Goal: Task Accomplishment & Management: Manage account settings

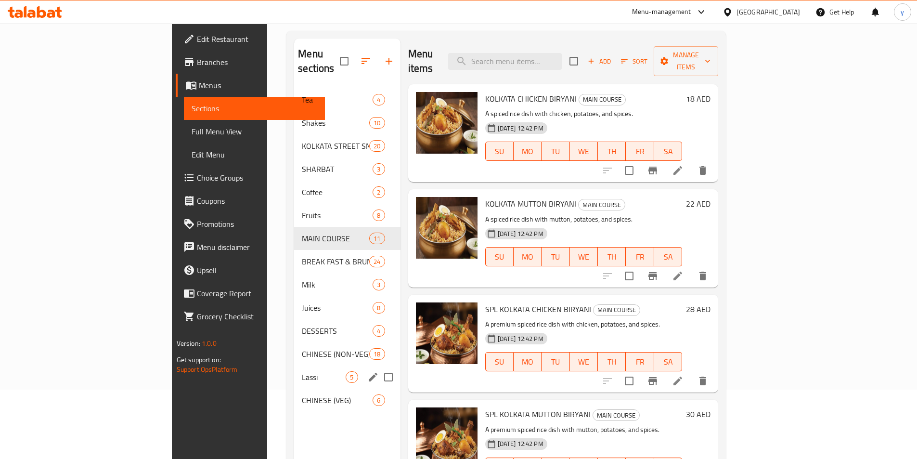
scroll to position [96, 0]
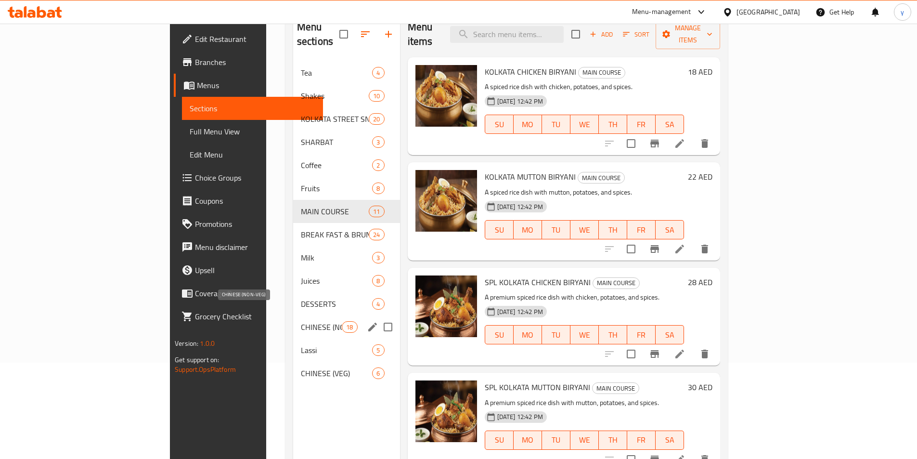
click at [301, 321] on span "CHINESE (NON-VEG)" at bounding box center [321, 327] width 41 height 12
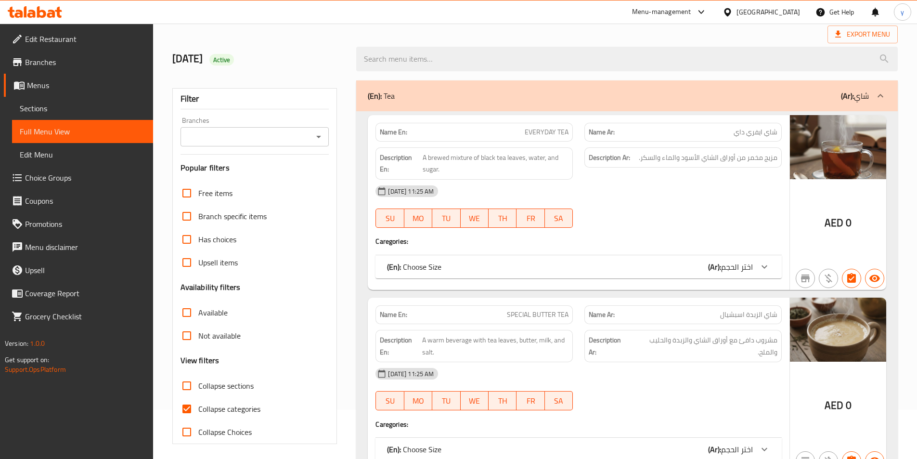
scroll to position [48, 0]
click at [76, 183] on span "Choice Groups" at bounding box center [85, 178] width 120 height 12
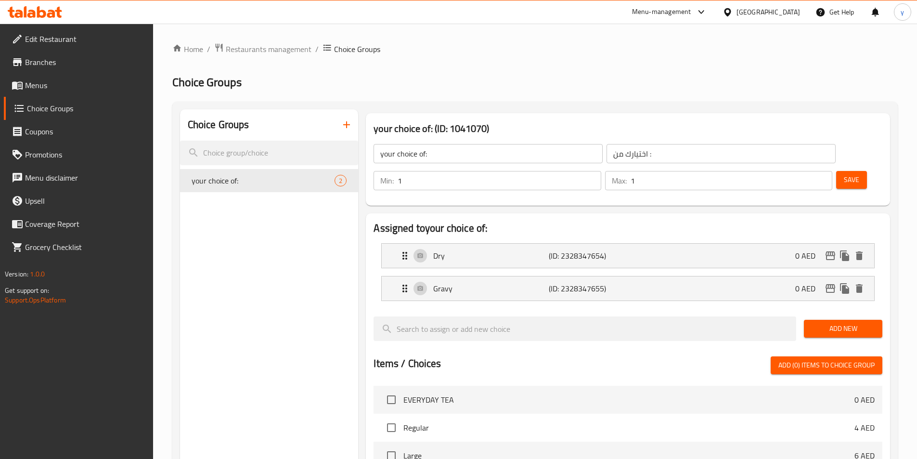
click at [349, 128] on icon "button" at bounding box center [347, 125] width 12 height 12
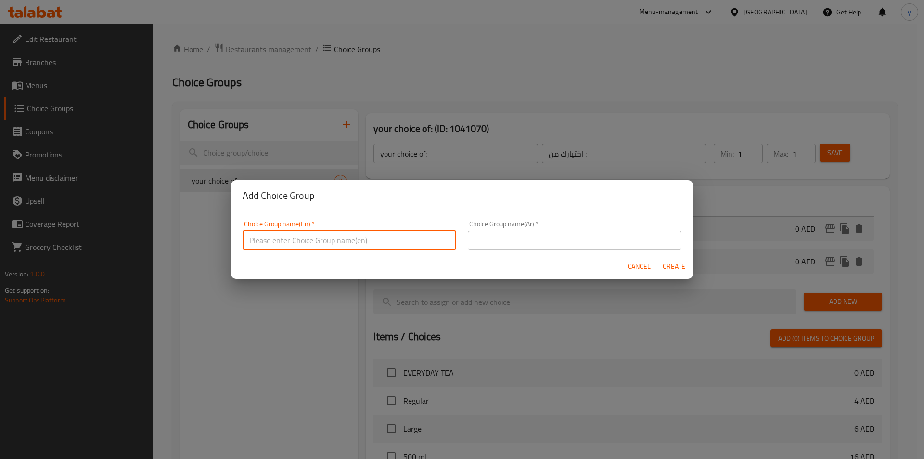
click at [352, 237] on input "text" at bounding box center [350, 240] width 214 height 19
type input "With Your choice of"
click at [600, 238] on input "text" at bounding box center [575, 240] width 214 height 19
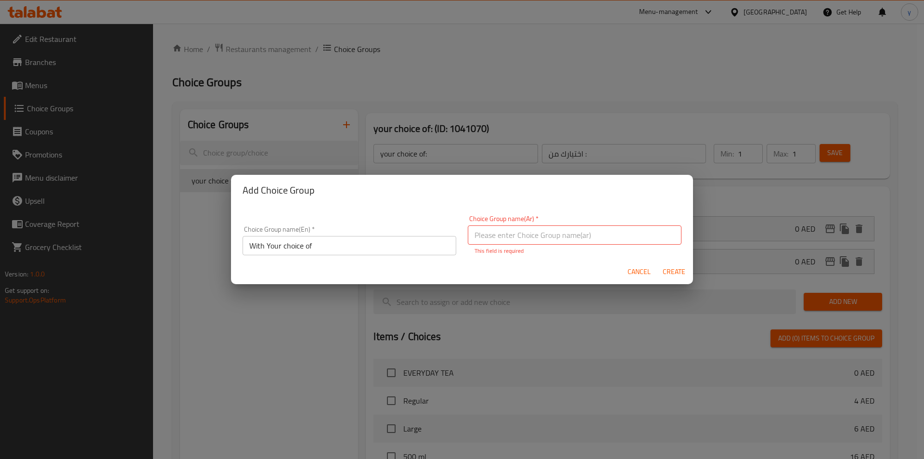
click at [503, 239] on input "text" at bounding box center [575, 234] width 214 height 19
paste input "إختيارك من:"
click at [664, 234] on input "إختيارك من:" at bounding box center [575, 234] width 214 height 19
type input "مع إختيارك من:"
click at [683, 271] on span "Create" at bounding box center [674, 272] width 23 height 12
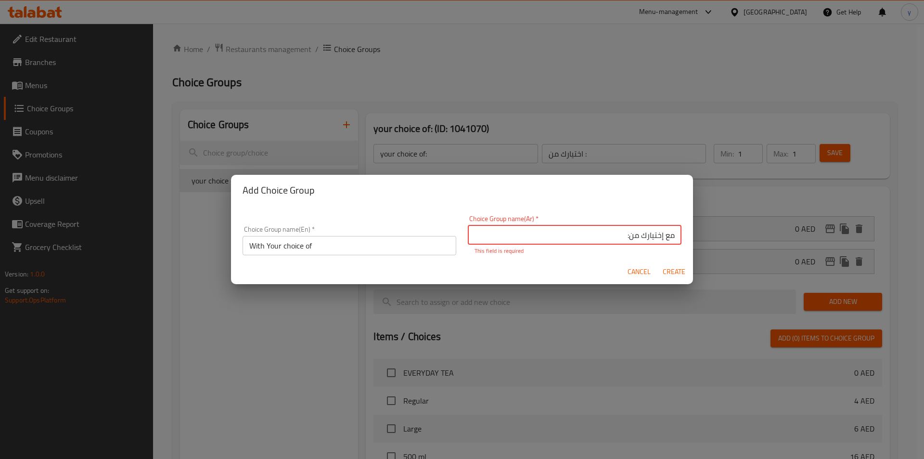
type input "With Your choice of"
type input "مع إختيارك من:"
type input "0"
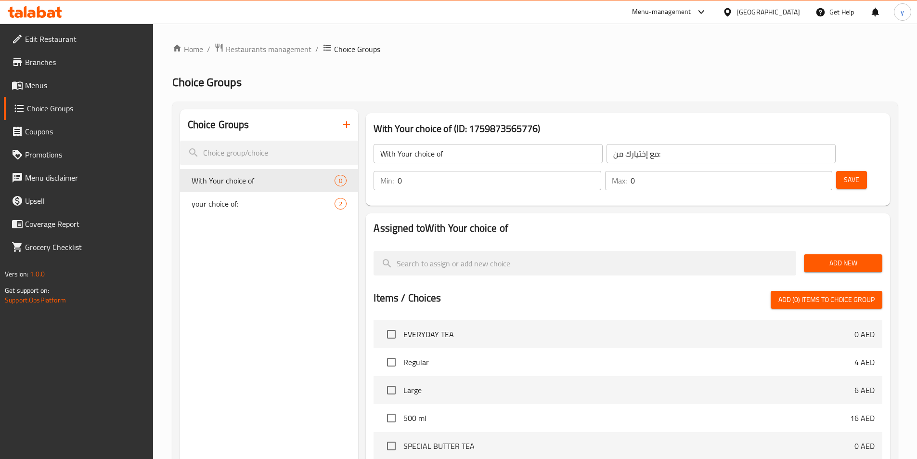
click at [853, 257] on span "Add New" at bounding box center [843, 263] width 63 height 12
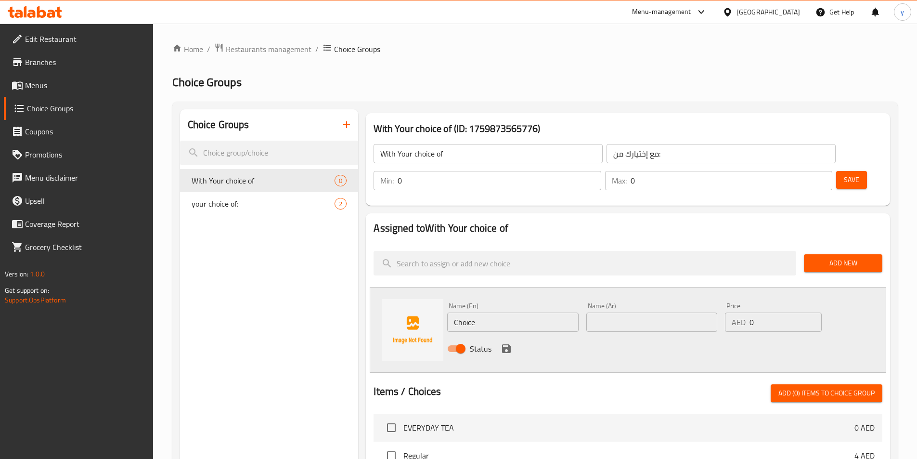
click at [527, 302] on div "Name (En) Choice Name (En)" at bounding box center [512, 316] width 131 height 29
drag, startPoint x: 526, startPoint y: 290, endPoint x: 453, endPoint y: 291, distance: 72.7
click at [453, 312] on input "Choice" at bounding box center [512, 321] width 131 height 19
type input "gravy"
click at [641, 312] on input "text" at bounding box center [651, 321] width 131 height 19
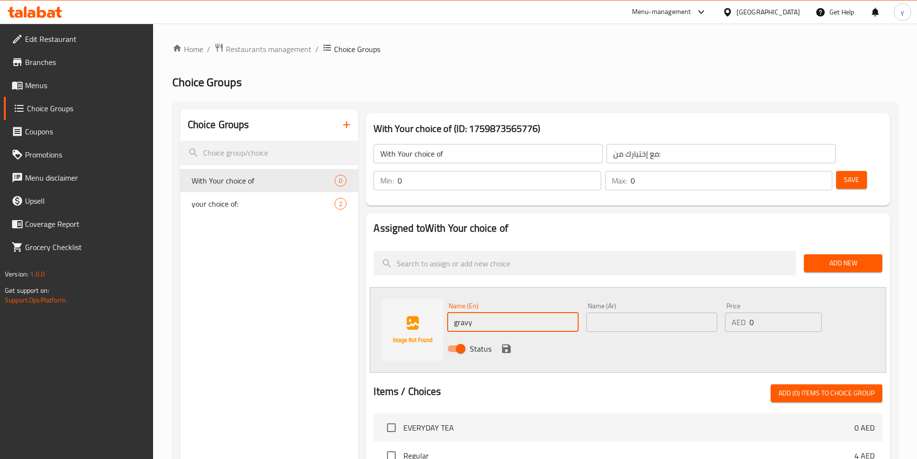
drag, startPoint x: 501, startPoint y: 293, endPoint x: 449, endPoint y: 296, distance: 52.6
click at [449, 312] on input "gravy" at bounding box center [512, 321] width 131 height 19
click at [631, 312] on input "text" at bounding box center [651, 321] width 131 height 19
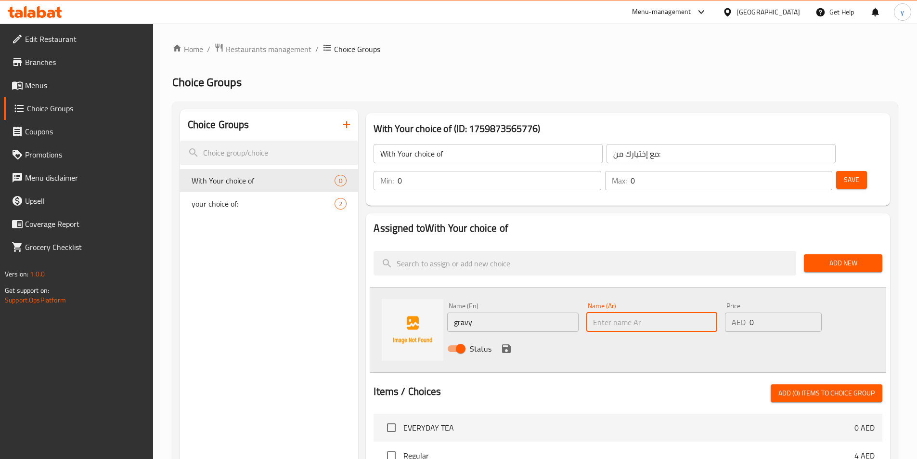
paste input "صوص جريفي"
type input "صوص جريفي"
click at [501, 343] on icon "save" at bounding box center [507, 349] width 12 height 12
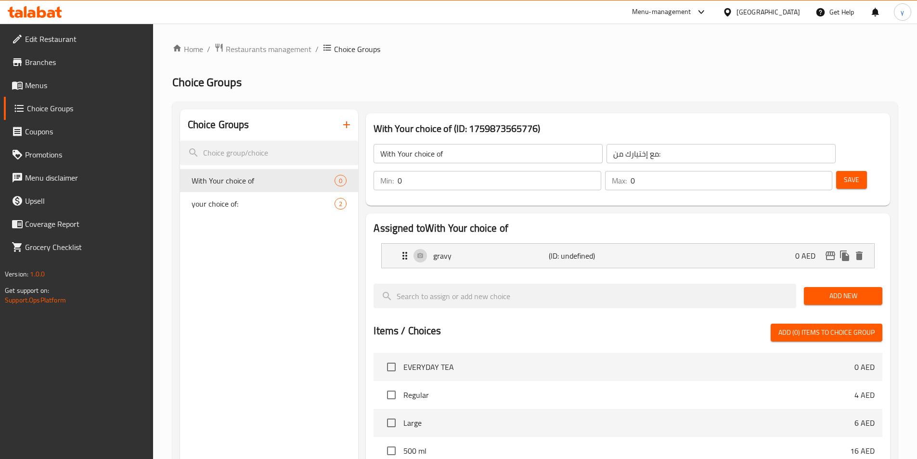
click at [830, 287] on button "Add New" at bounding box center [843, 296] width 78 height 18
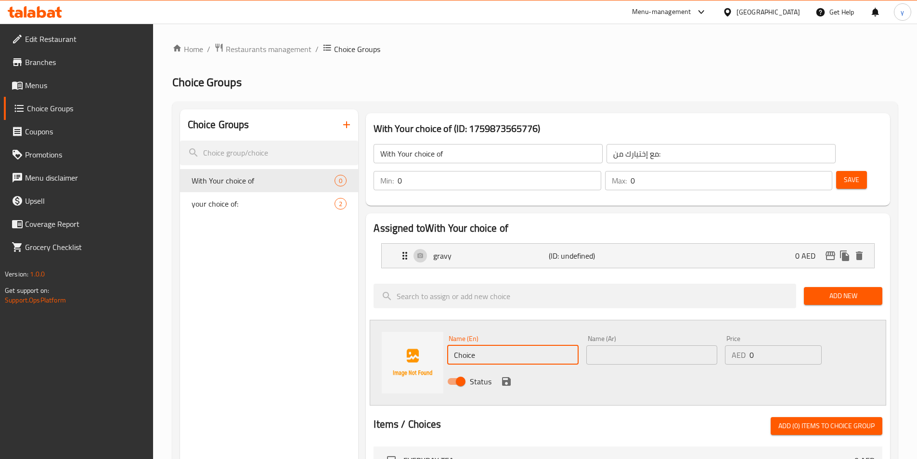
drag, startPoint x: 469, startPoint y: 329, endPoint x: 440, endPoint y: 327, distance: 29.9
click at [440, 327] on div "Name (En) Choice Name (En) Name (Ar) Name (Ar) Price AED 0 Price Status" at bounding box center [628, 363] width 517 height 86
type input "dry"
click at [640, 345] on input "text" at bounding box center [651, 354] width 131 height 19
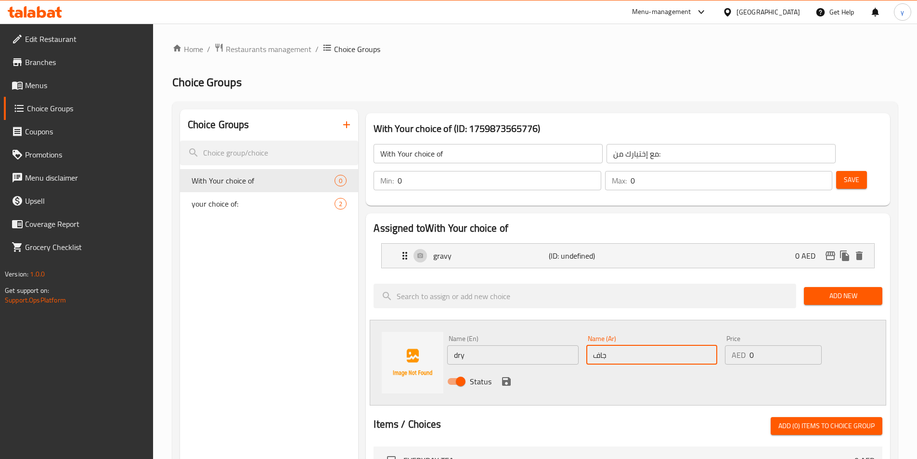
type input "جاف"
click at [514, 368] on div "Status" at bounding box center [651, 381] width 417 height 26
click at [510, 376] on icon "save" at bounding box center [507, 382] width 12 height 12
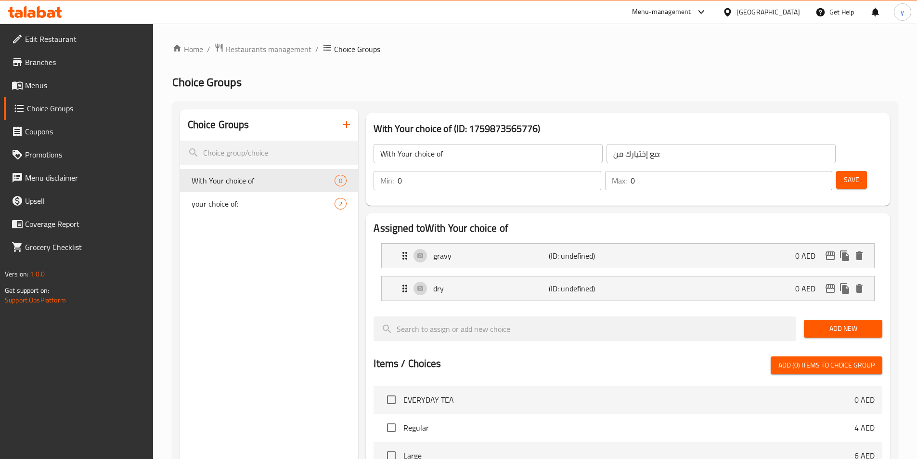
click at [844, 174] on span "Save" at bounding box center [851, 180] width 15 height 12
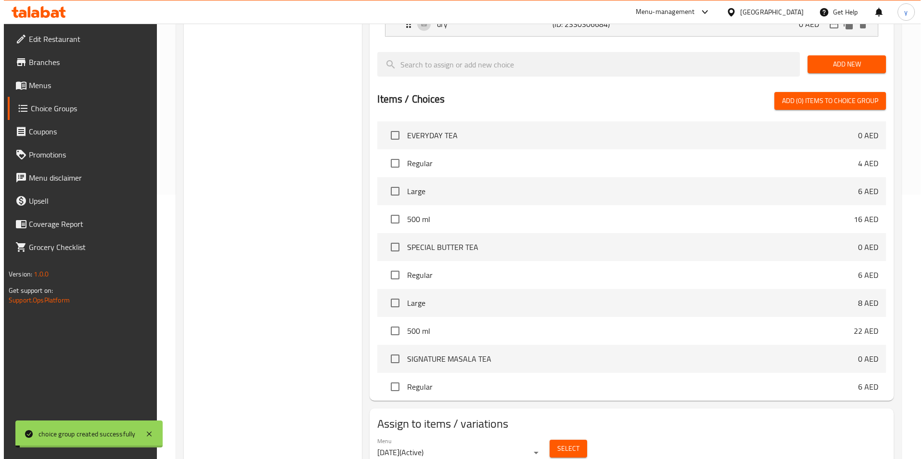
scroll to position [277, 0]
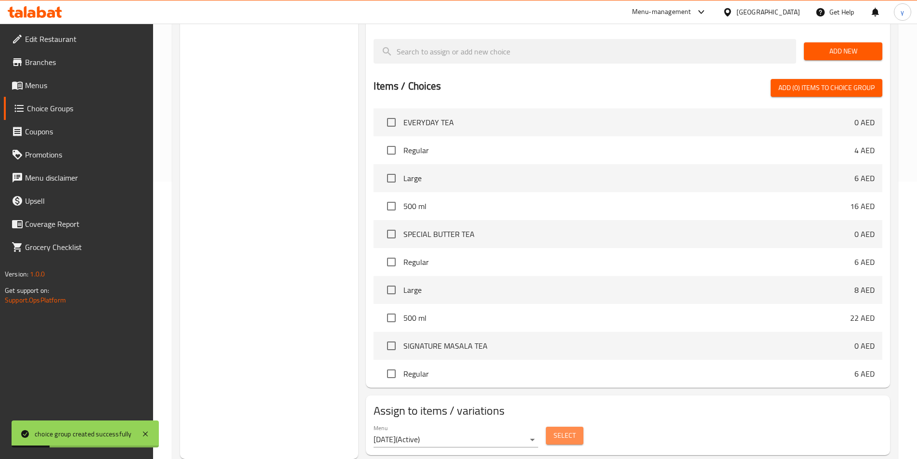
click at [558, 429] on span "Select" at bounding box center [565, 435] width 22 height 12
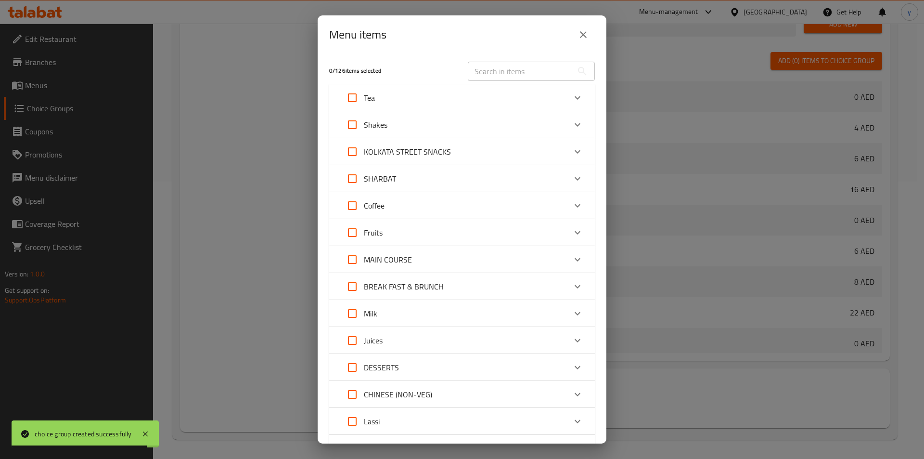
click at [516, 395] on div "CHINESE (NON-VEG)" at bounding box center [453, 394] width 225 height 23
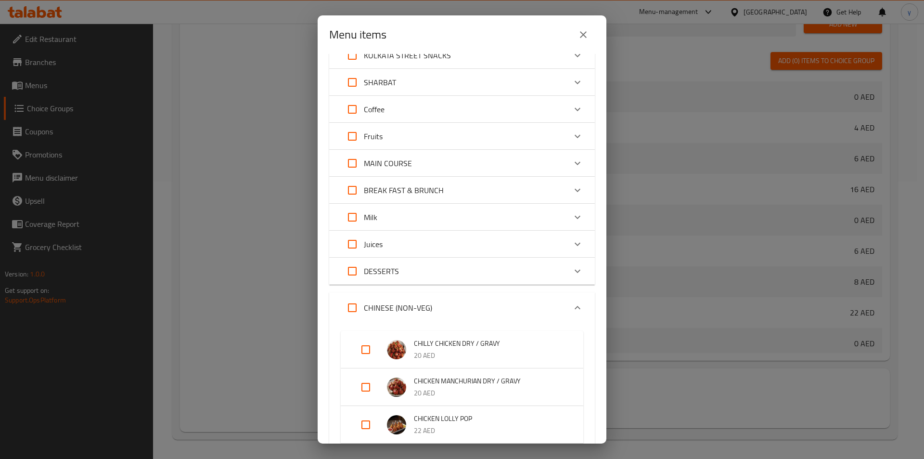
scroll to position [144, 0]
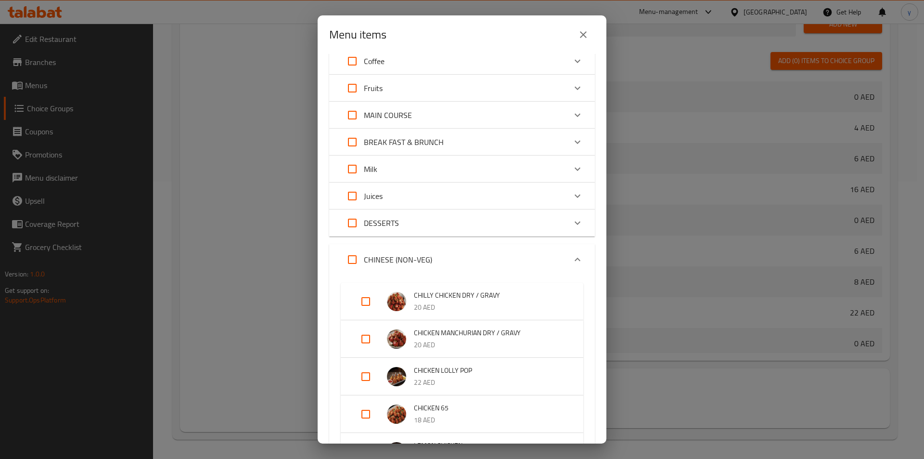
click at [360, 300] on input "Expand" at bounding box center [365, 301] width 23 height 23
checkbox input "true"
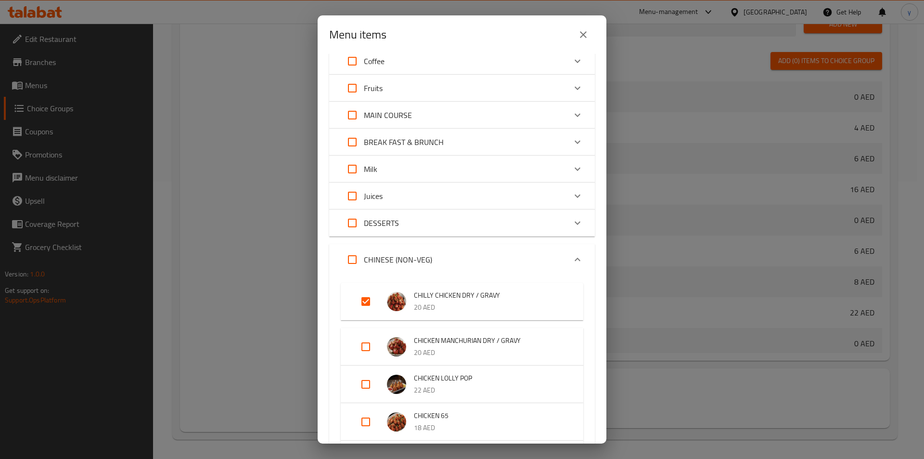
click at [364, 338] on input "Expand" at bounding box center [365, 346] width 23 height 23
checkbox input "true"
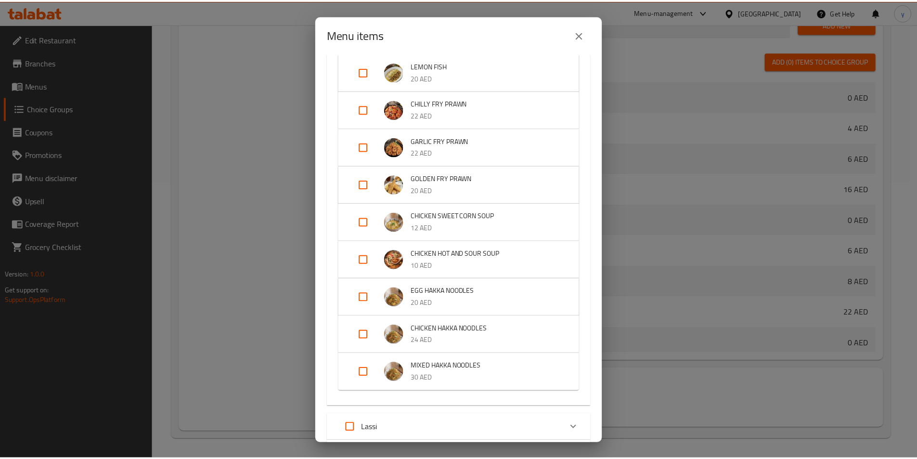
scroll to position [819, 0]
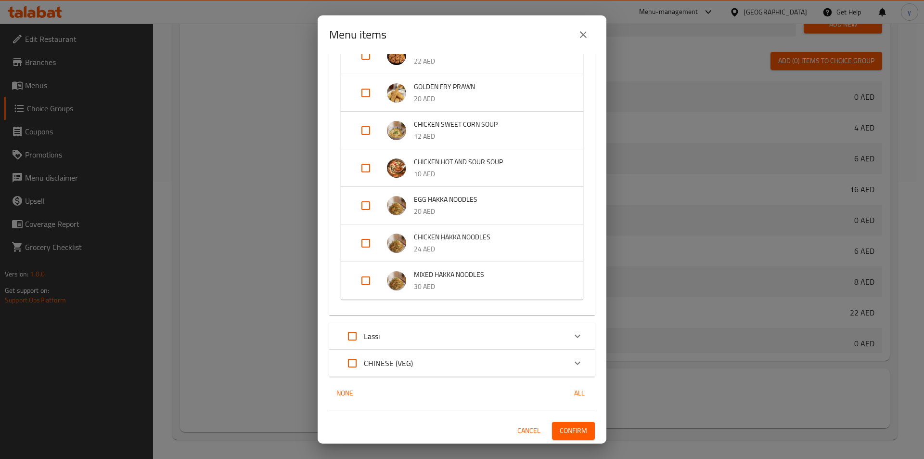
click at [569, 426] on span "Confirm" at bounding box center [573, 431] width 27 height 12
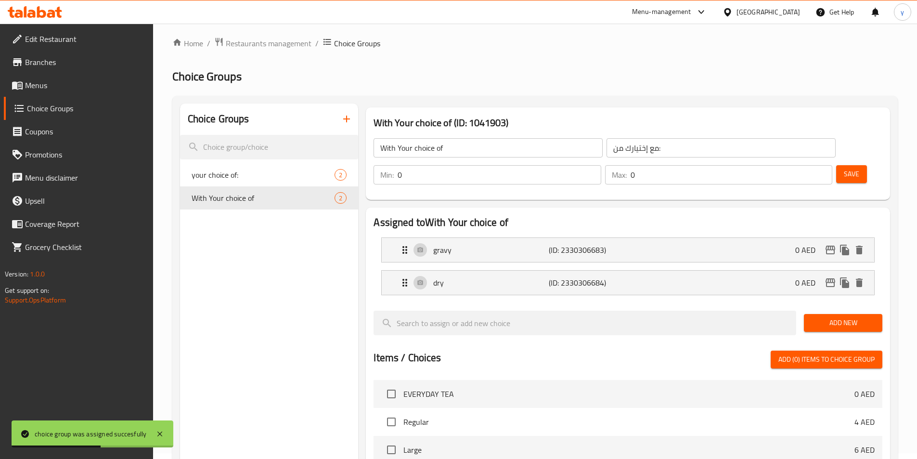
scroll to position [0, 0]
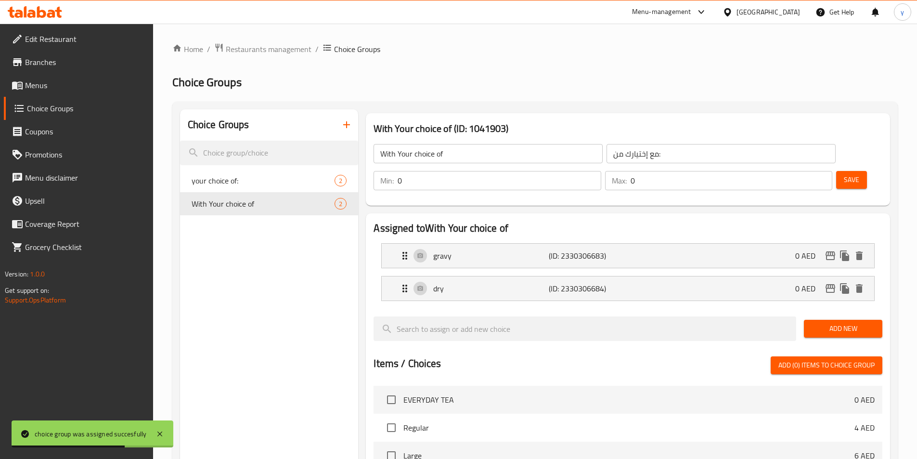
click at [60, 86] on span "Menus" at bounding box center [85, 85] width 120 height 12
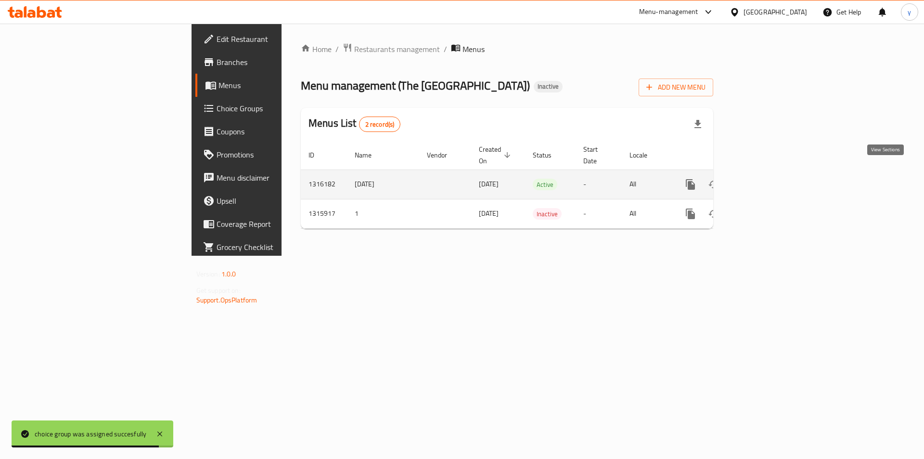
click at [766, 179] on icon "enhanced table" at bounding box center [761, 185] width 12 height 12
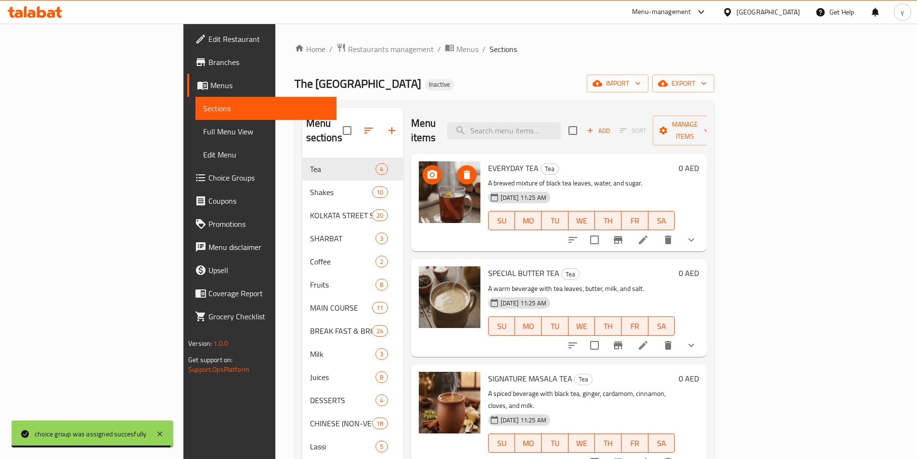
click at [195, 125] on link "Full Menu View" at bounding box center [265, 131] width 141 height 23
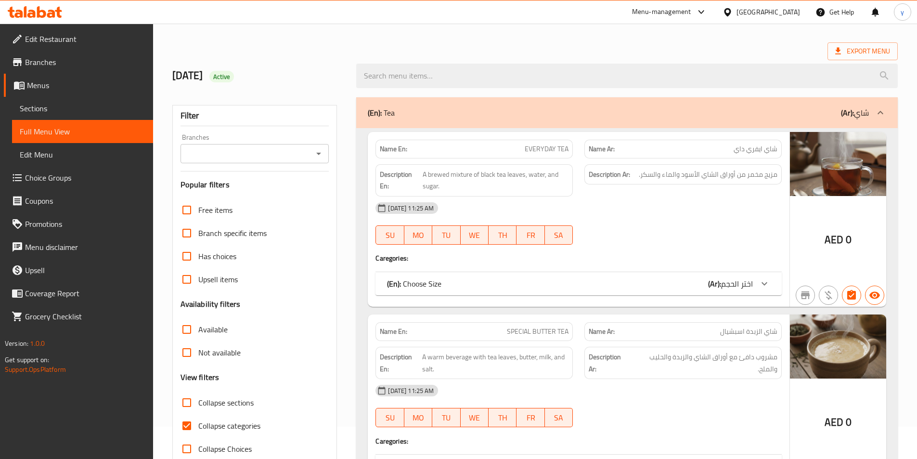
scroll to position [48, 0]
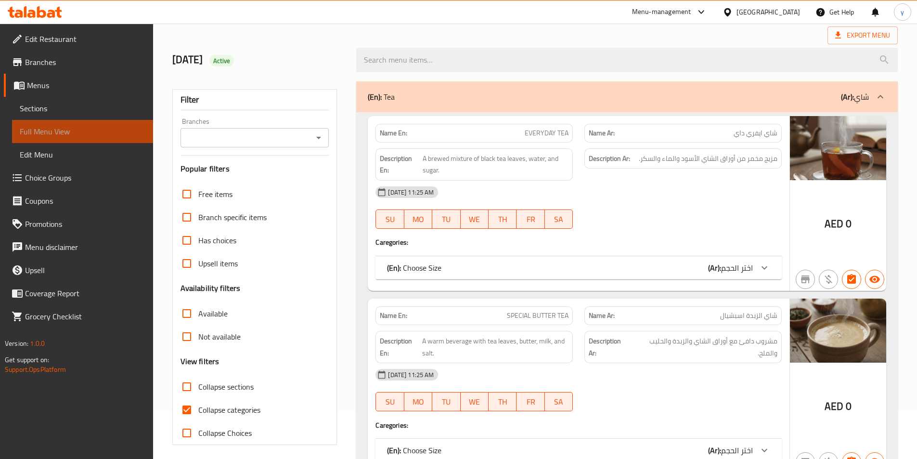
click at [78, 131] on span "Full Menu View" at bounding box center [83, 132] width 126 height 12
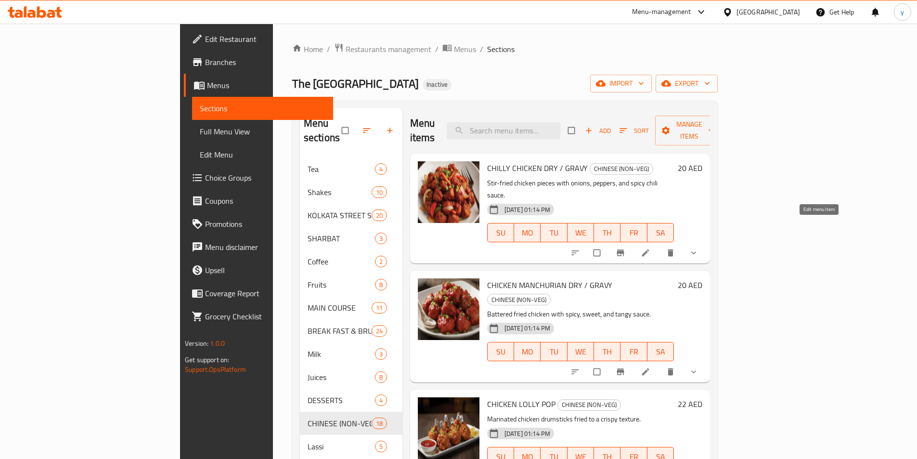
click at [649, 249] on icon at bounding box center [645, 252] width 7 height 7
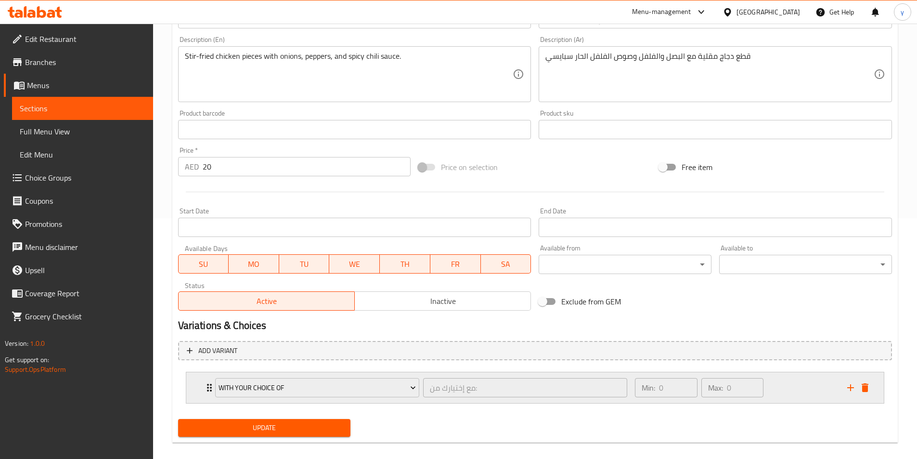
scroll to position [251, 0]
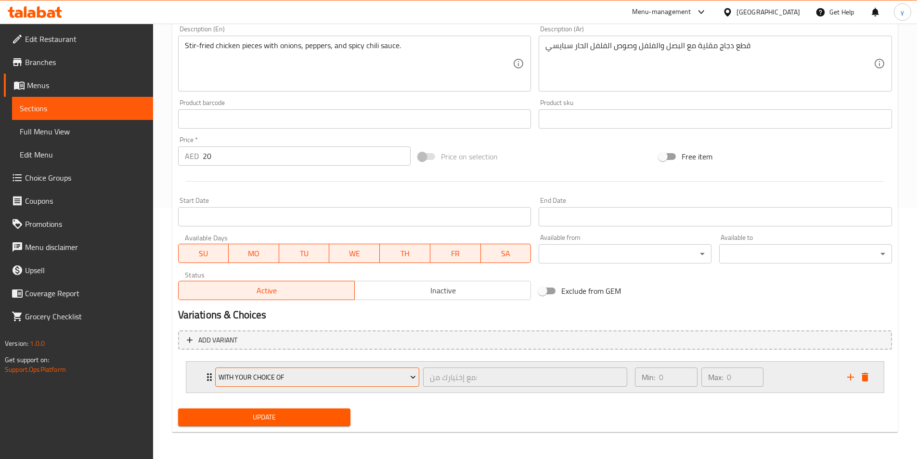
click at [217, 376] on button "With Your choice of" at bounding box center [317, 376] width 204 height 19
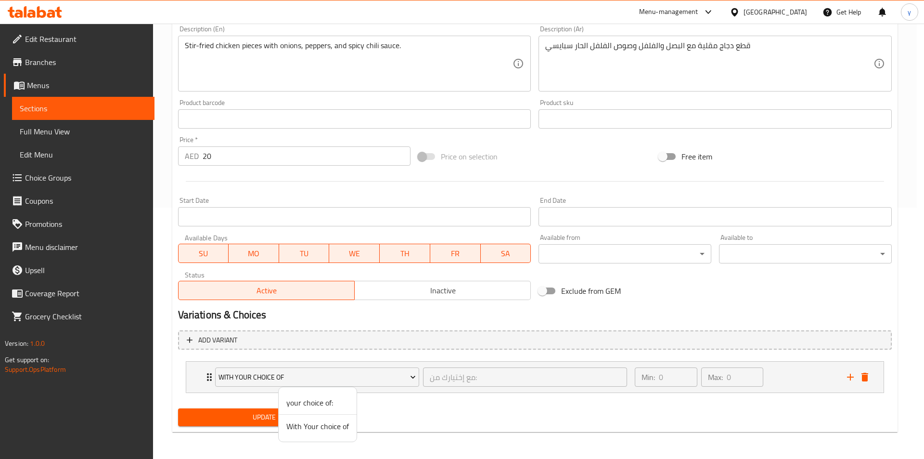
click at [208, 376] on div at bounding box center [462, 229] width 924 height 459
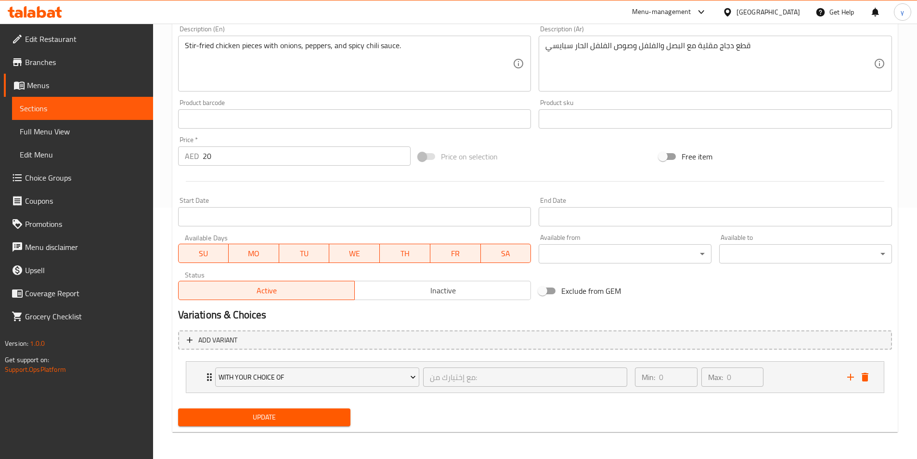
click at [208, 376] on icon "Expand" at bounding box center [210, 377] width 12 height 12
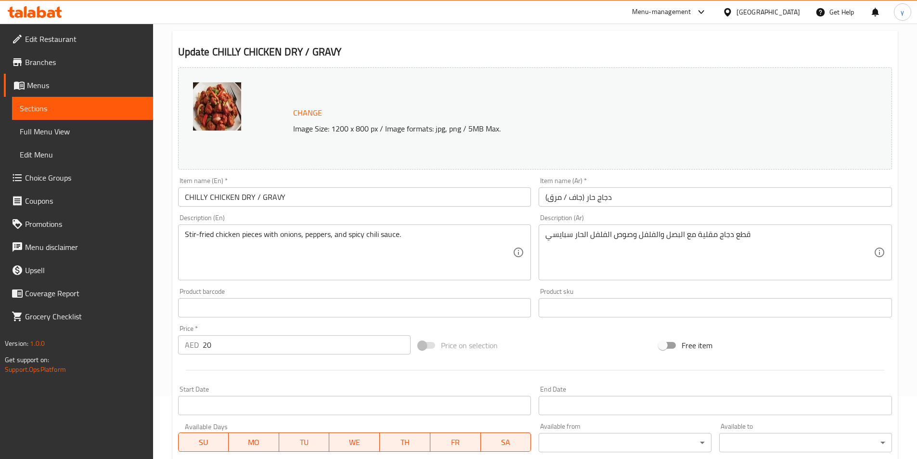
scroll to position [0, 0]
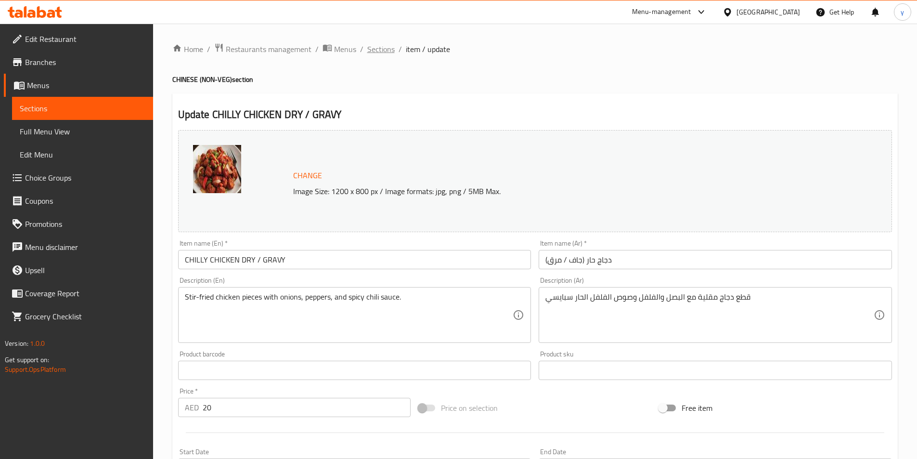
click at [369, 51] on span "Sections" at bounding box center [380, 49] width 27 height 12
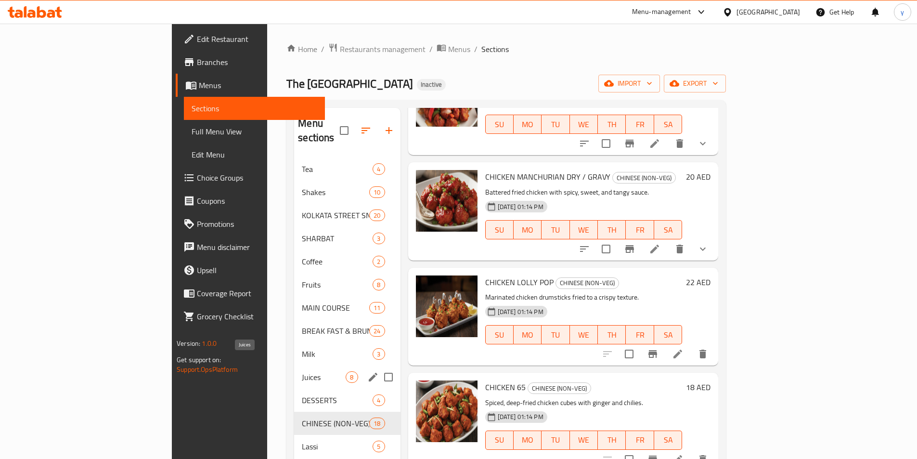
scroll to position [135, 0]
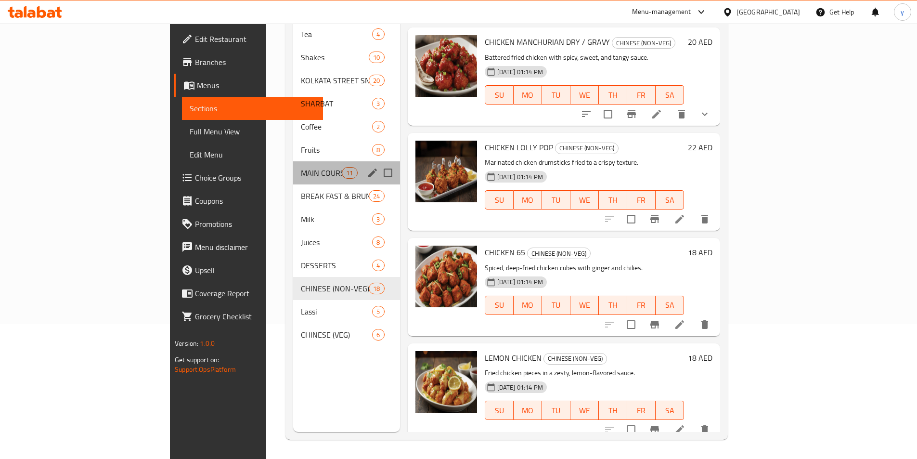
click at [293, 166] on div "MAIN COURSE 11" at bounding box center [346, 172] width 107 height 23
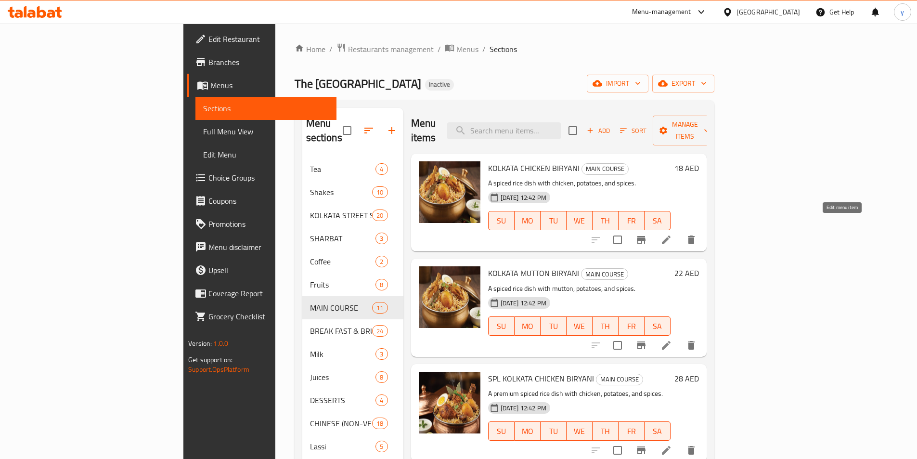
click at [672, 234] on icon at bounding box center [667, 240] width 12 height 12
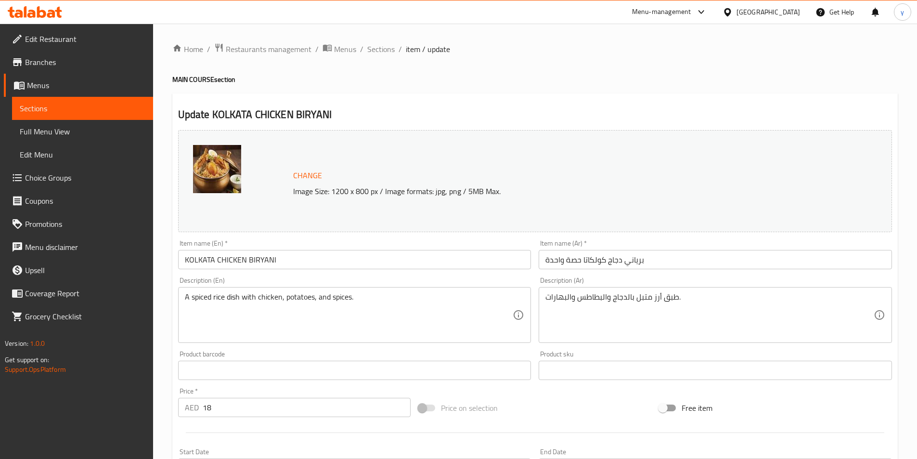
click at [451, 258] on input "KOLKATA CHICKEN BIRYANI" at bounding box center [354, 259] width 353 height 19
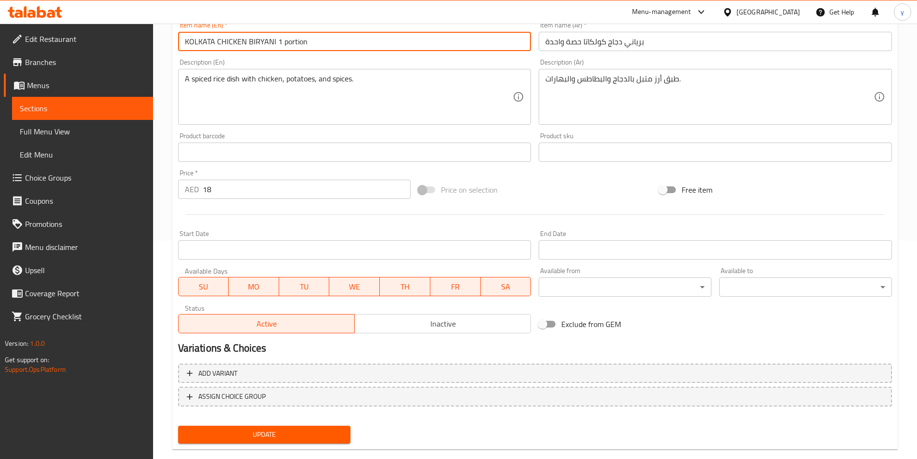
scroll to position [235, 0]
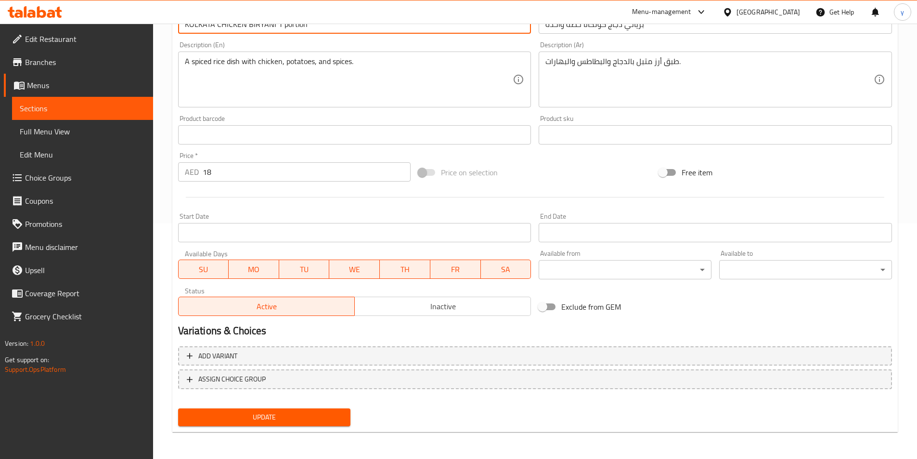
type input "KOLKATA CHICKEN BIRYANI 1 portion"
click at [329, 421] on span "Update" at bounding box center [264, 417] width 157 height 12
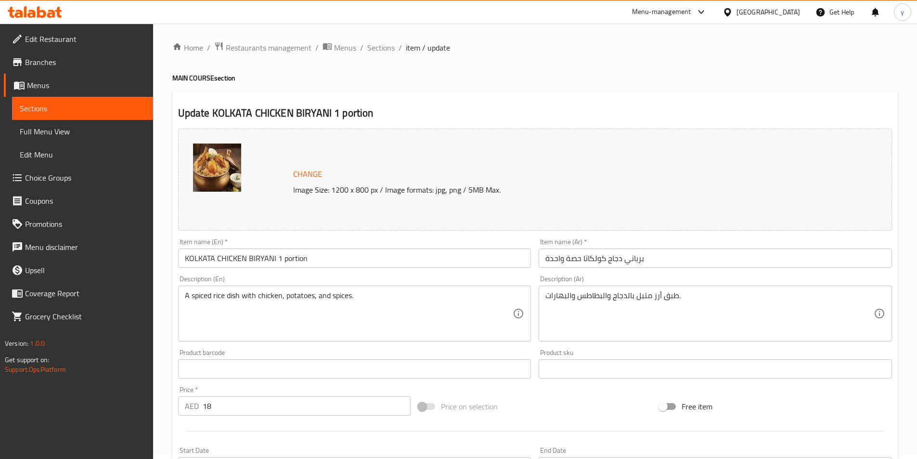
scroll to position [0, 0]
click at [381, 52] on span "Sections" at bounding box center [380, 49] width 27 height 12
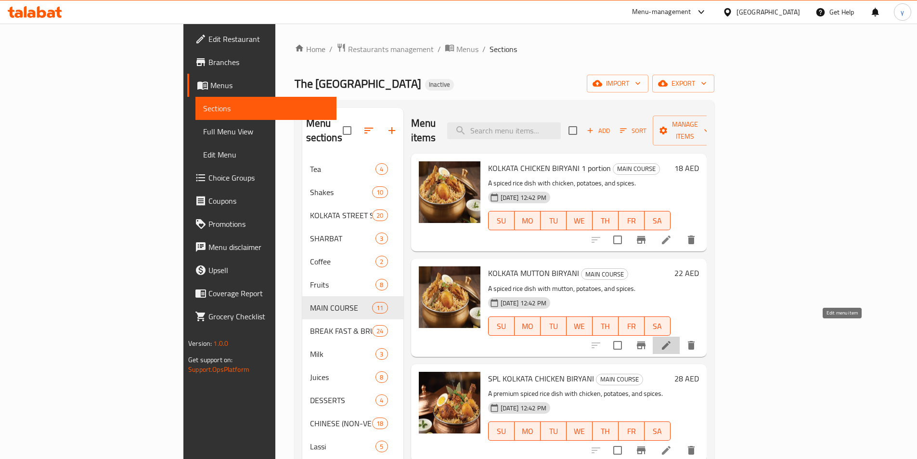
click at [672, 339] on icon at bounding box center [667, 345] width 12 height 12
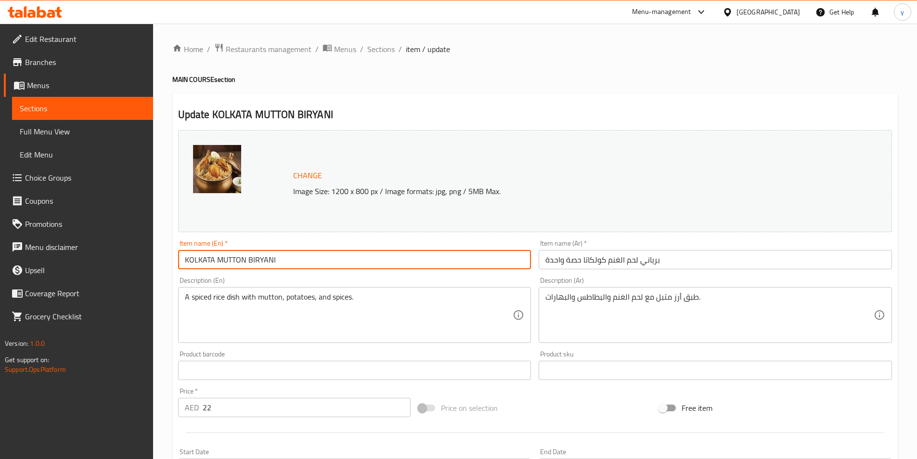
click at [491, 257] on input "KOLKATA MUTTON BIRYANI" at bounding box center [354, 259] width 353 height 19
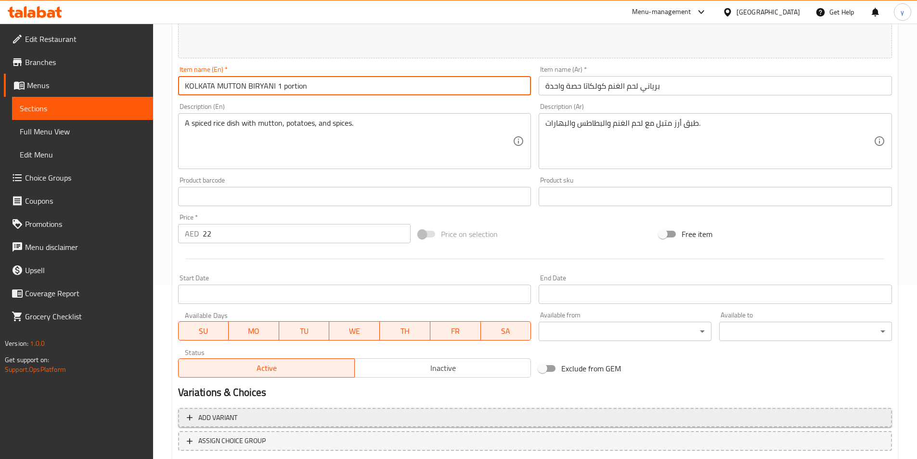
scroll to position [235, 0]
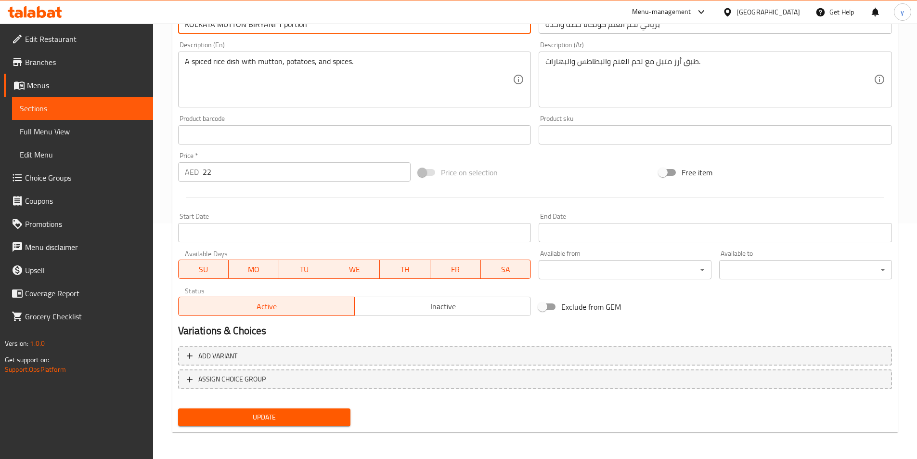
type input "KOLKATA MUTTON BIRYANI 1 portion"
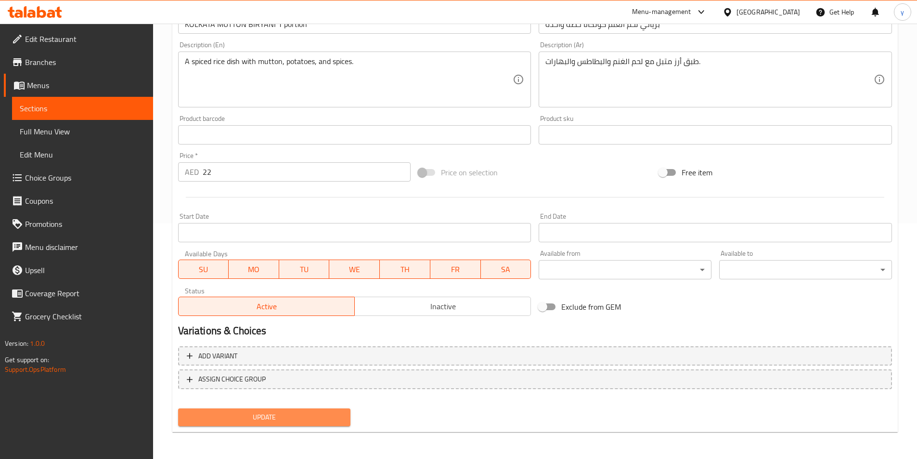
click at [277, 412] on span "Update" at bounding box center [264, 417] width 157 height 12
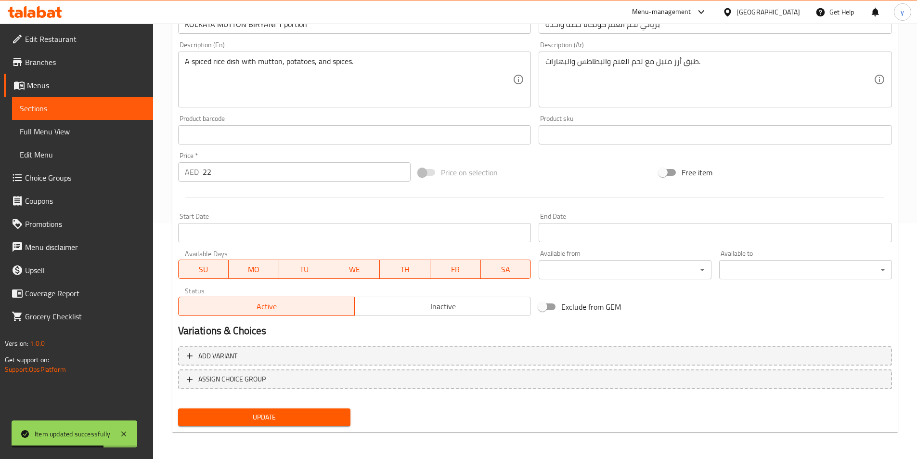
click at [316, 411] on span "Update" at bounding box center [264, 417] width 157 height 12
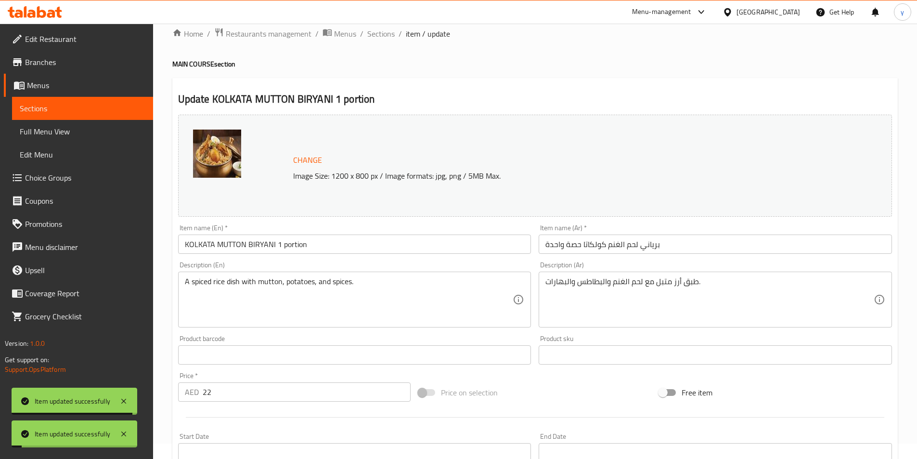
scroll to position [0, 0]
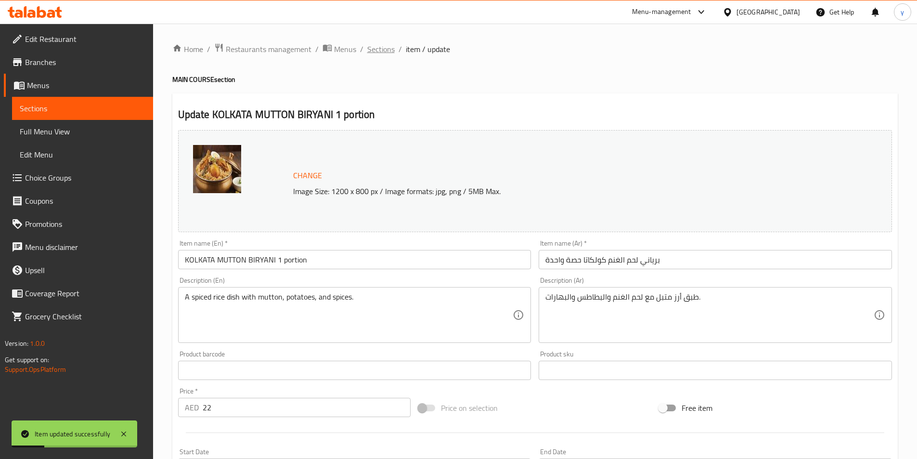
click at [390, 48] on span "Sections" at bounding box center [380, 49] width 27 height 12
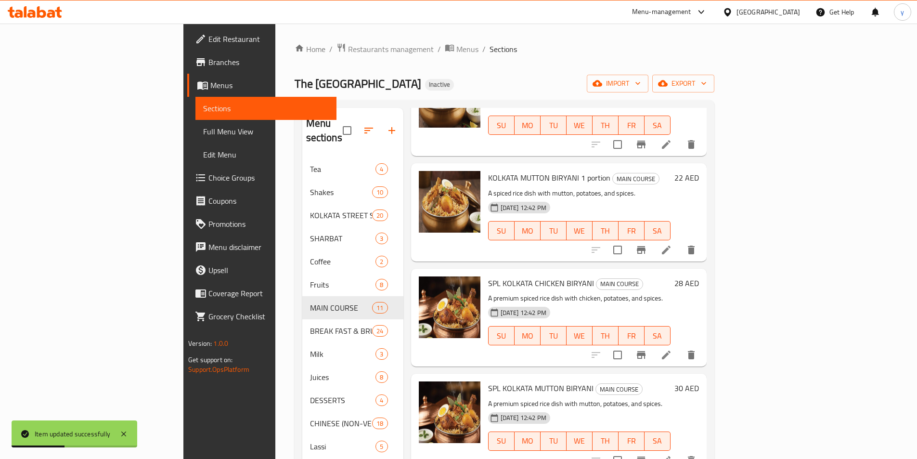
scroll to position [96, 0]
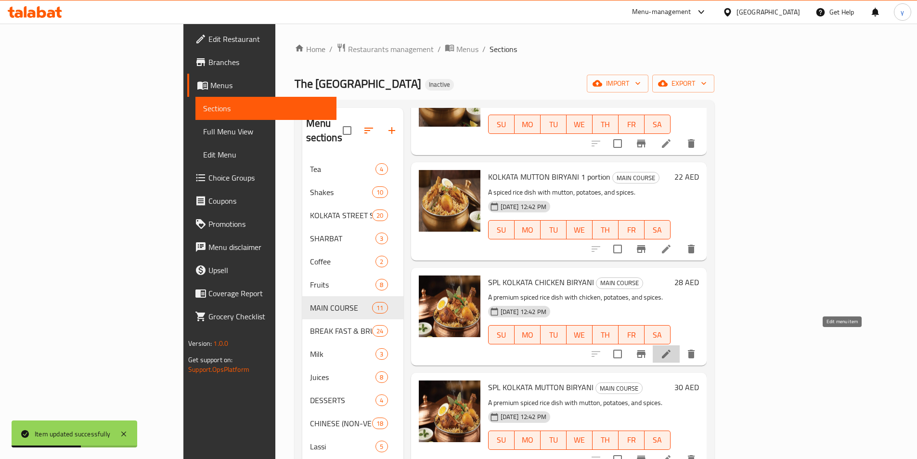
click at [671, 350] on icon at bounding box center [666, 354] width 9 height 9
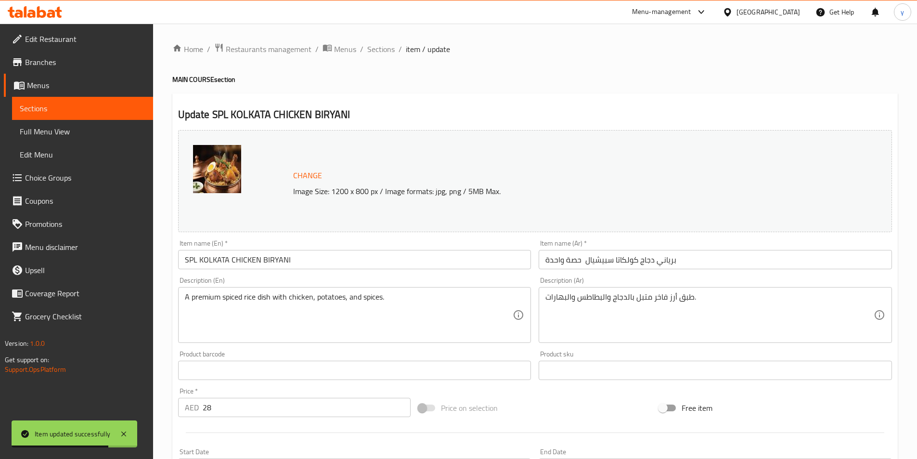
click at [336, 259] on input "SPL KOLKATA CHICKEN BIRYANI" at bounding box center [354, 259] width 353 height 19
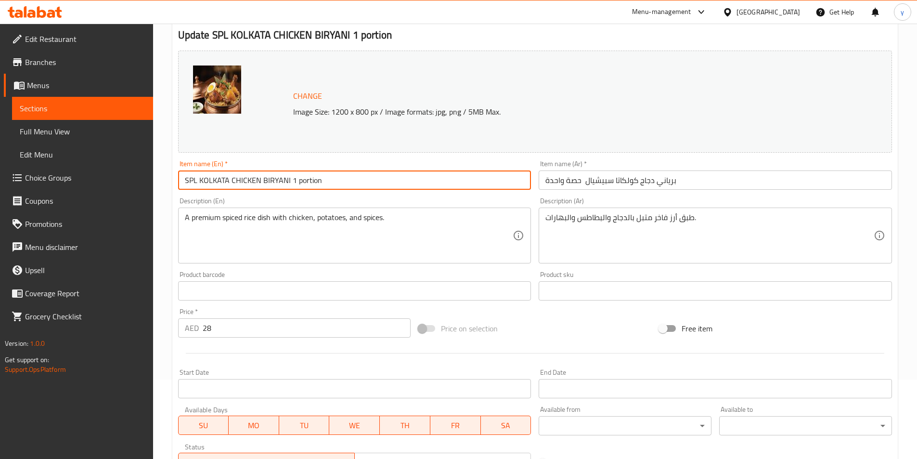
scroll to position [235, 0]
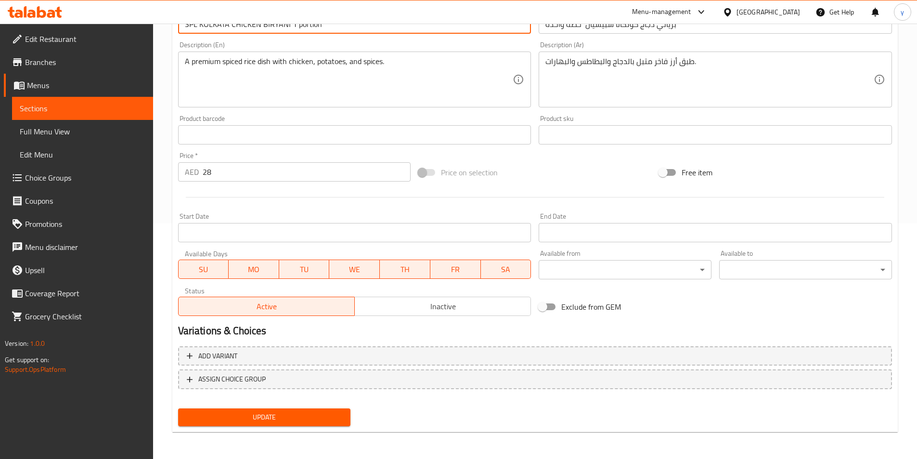
type input "SPL KOLKATA CHICKEN BIRYANI 1 portion"
click at [312, 420] on span "Update" at bounding box center [264, 417] width 157 height 12
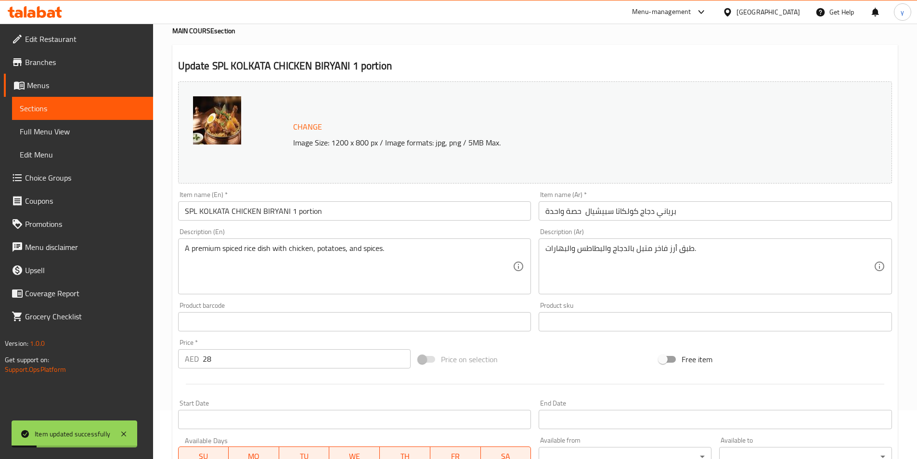
scroll to position [0, 0]
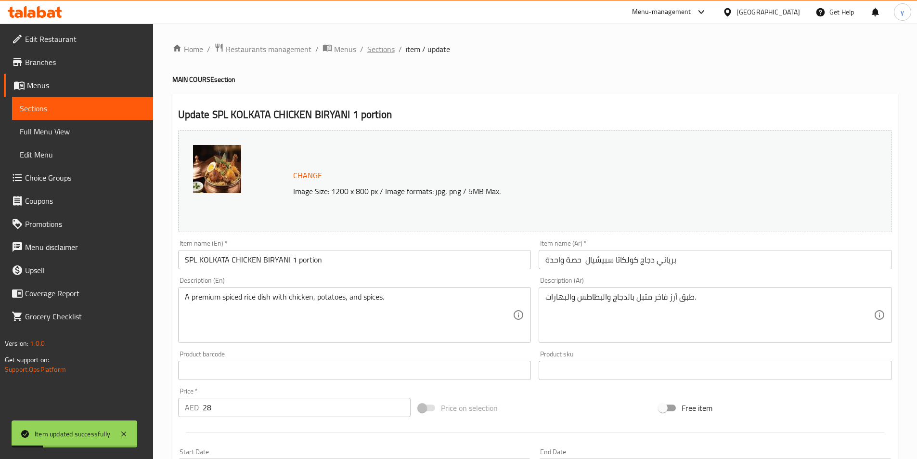
click at [374, 44] on span "Sections" at bounding box center [380, 49] width 27 height 12
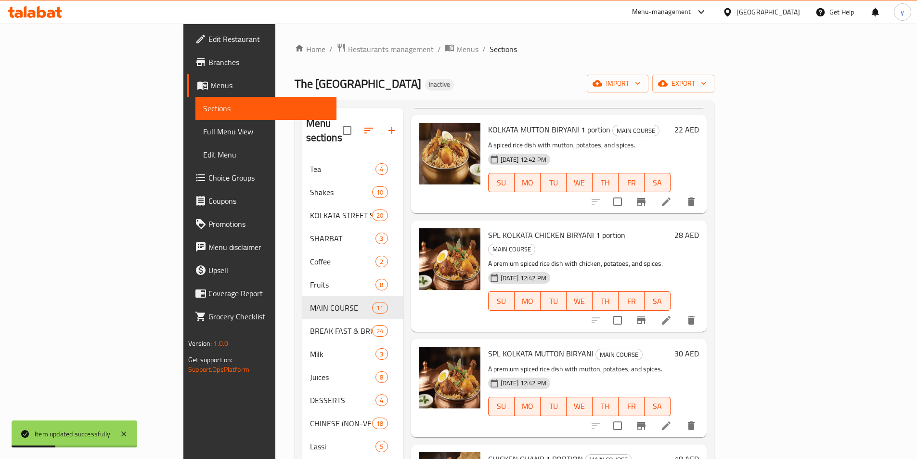
scroll to position [144, 0]
click at [680, 416] on li at bounding box center [666, 424] width 27 height 17
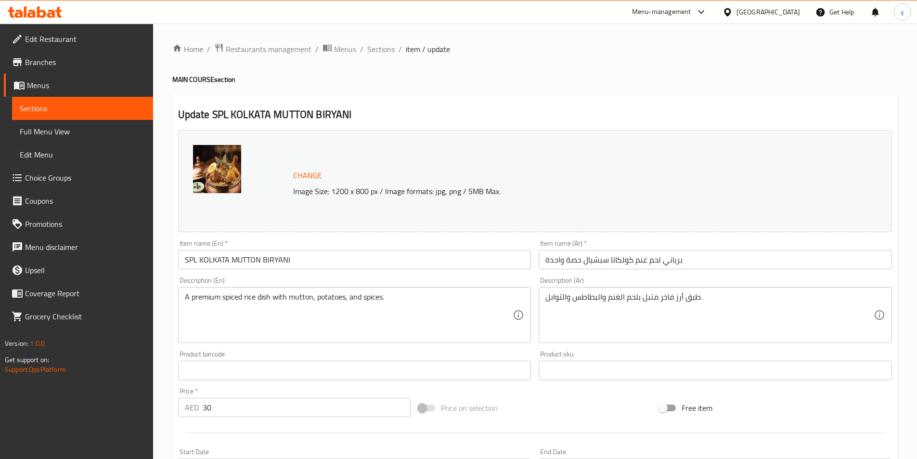
click at [449, 262] on input "SPL KOLKATA MUTTON BIRYANI" at bounding box center [354, 259] width 353 height 19
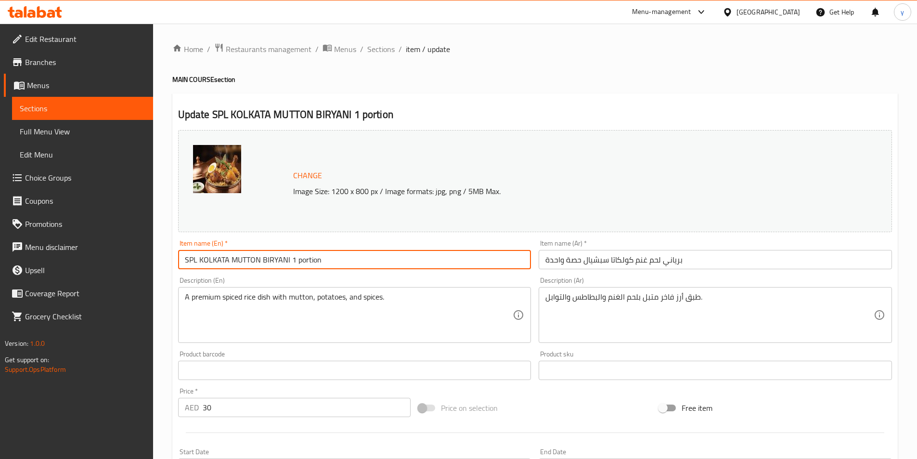
click at [431, 260] on input "SPL KOLKATA MUTTON BIRYANI 1 portion" at bounding box center [354, 259] width 353 height 19
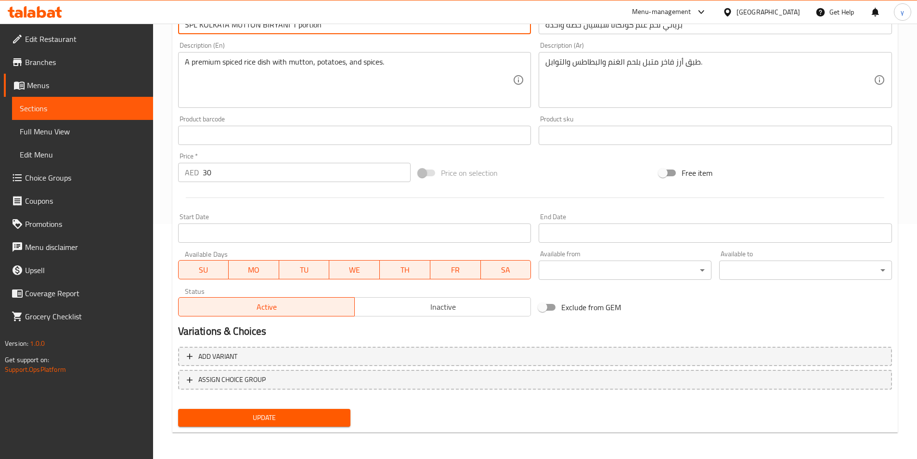
scroll to position [235, 0]
type input "SPL KOLKATA MUTTON BIRYANI 1 portion"
click at [280, 424] on button "Update" at bounding box center [264, 417] width 173 height 18
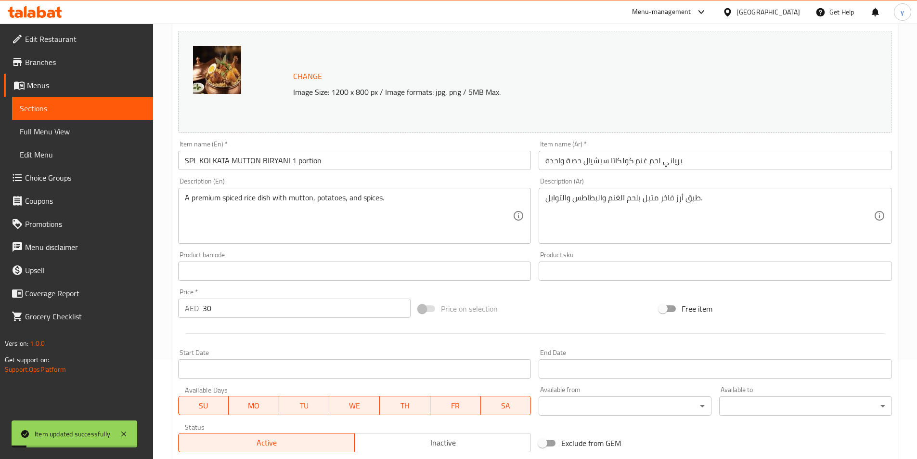
scroll to position [0, 0]
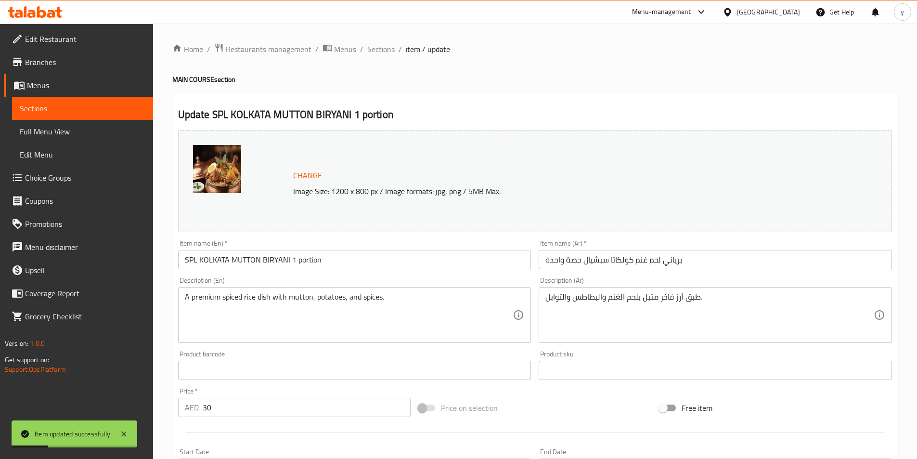
click at [388, 50] on span "Sections" at bounding box center [380, 49] width 27 height 12
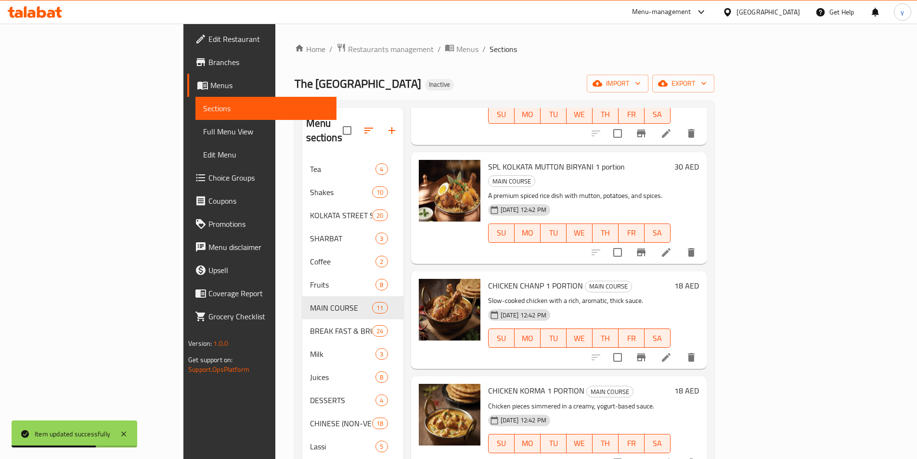
scroll to position [337, 0]
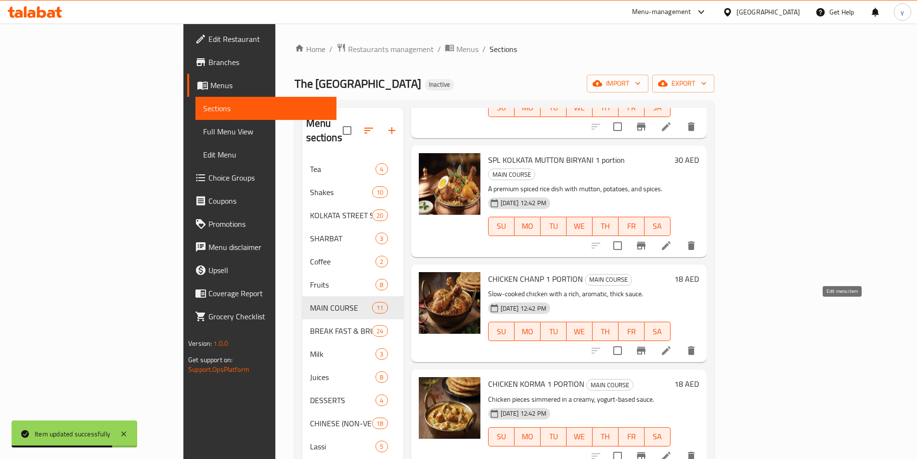
click at [672, 345] on icon at bounding box center [667, 351] width 12 height 12
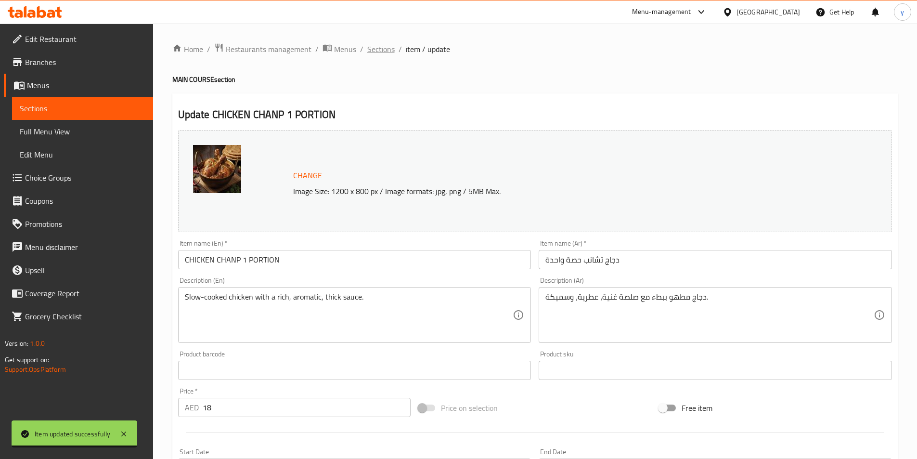
click at [377, 49] on span "Sections" at bounding box center [380, 49] width 27 height 12
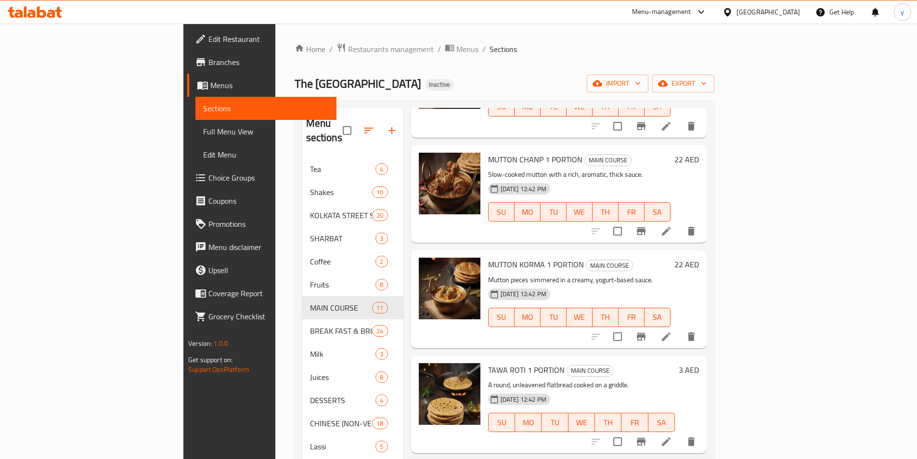
scroll to position [722, 0]
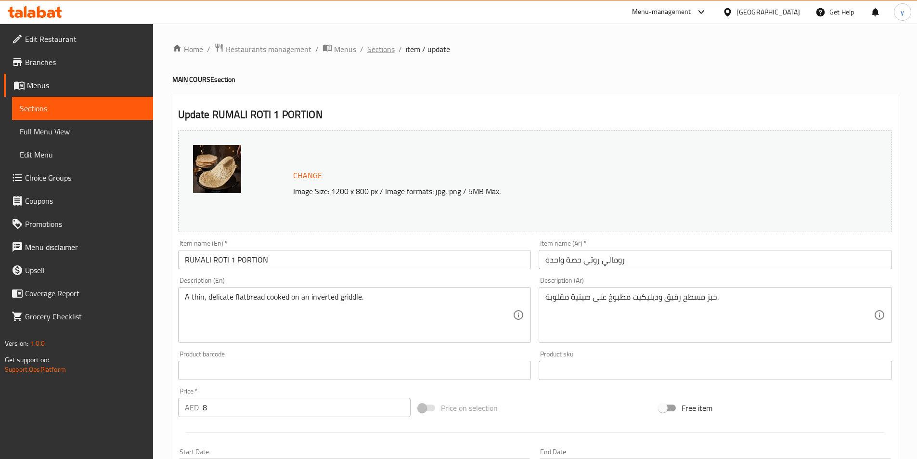
click at [386, 52] on span "Sections" at bounding box center [380, 49] width 27 height 12
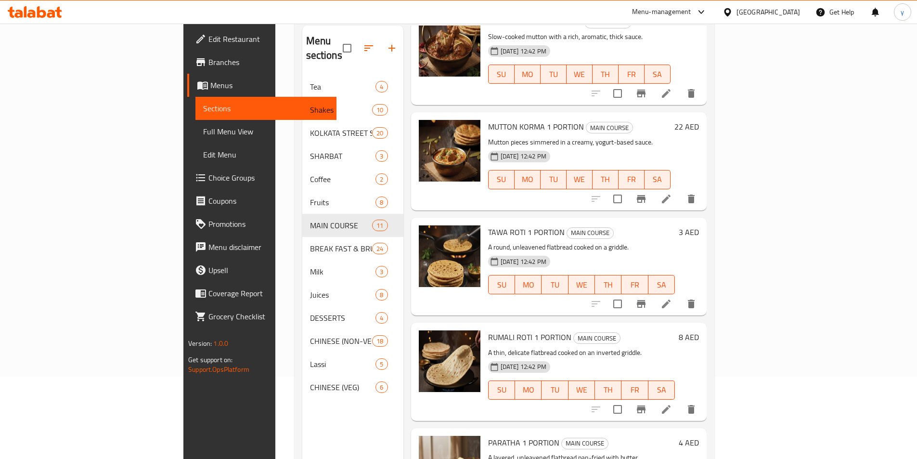
scroll to position [135, 0]
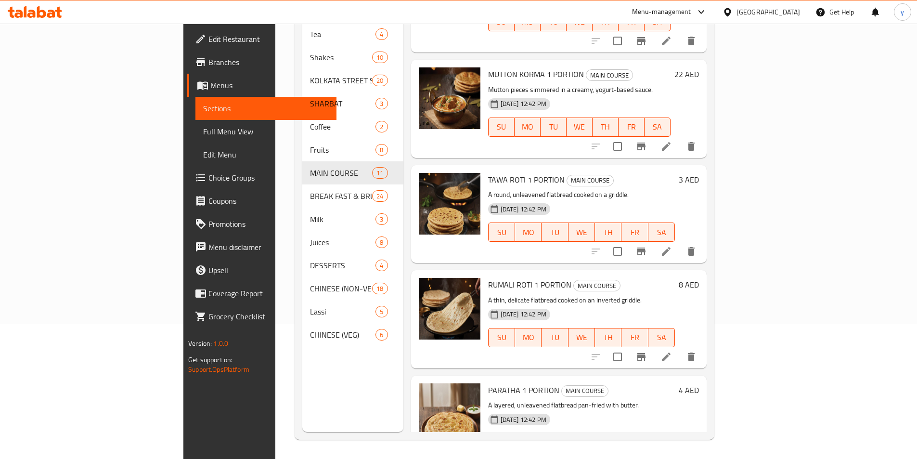
click at [672, 351] on icon at bounding box center [667, 357] width 12 height 12
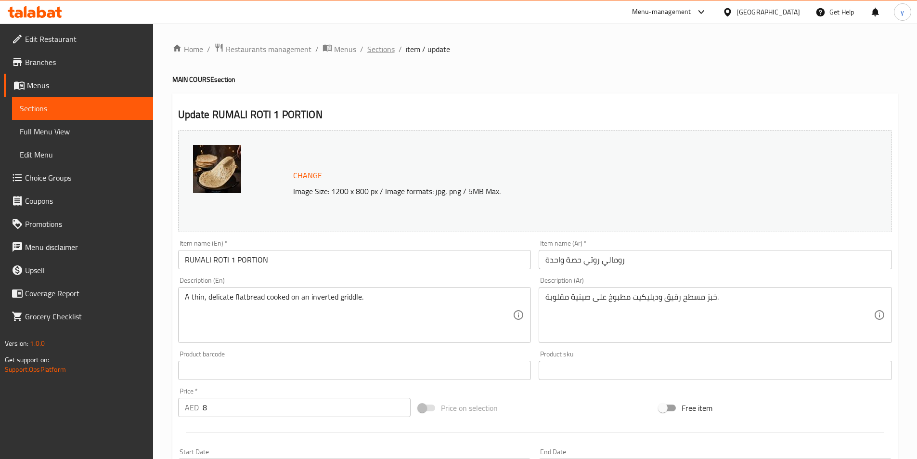
click at [382, 47] on span "Sections" at bounding box center [380, 49] width 27 height 12
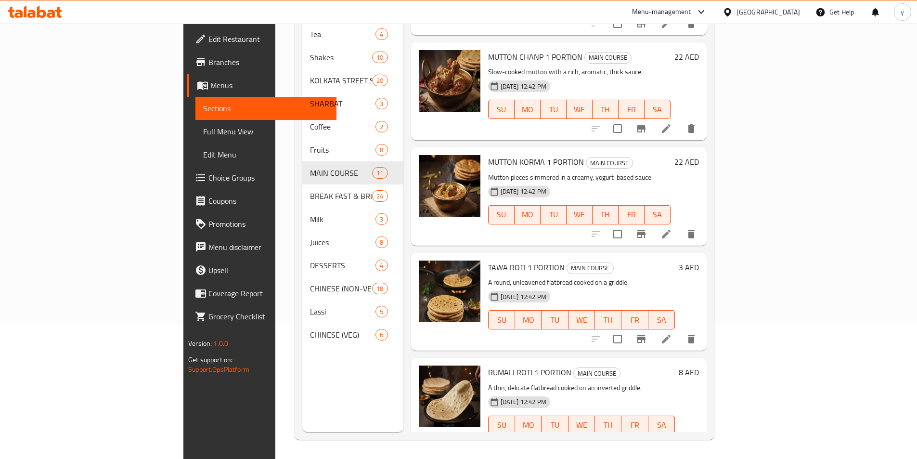
scroll to position [626, 0]
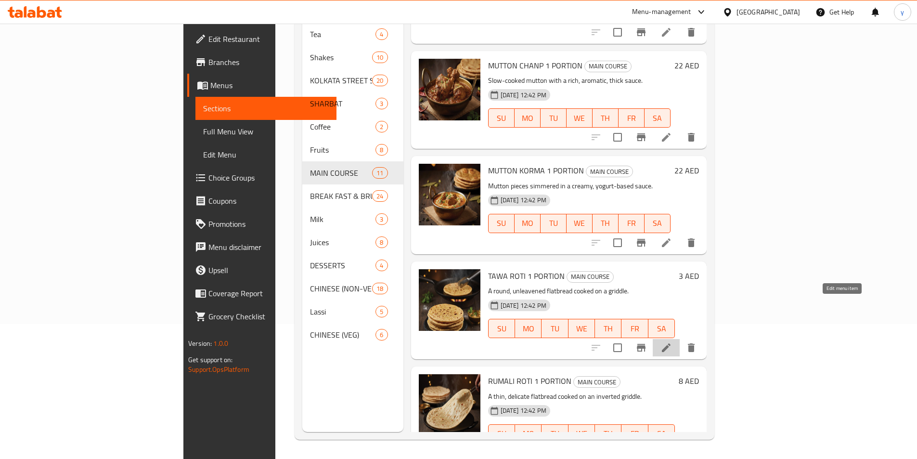
click at [672, 342] on icon at bounding box center [667, 348] width 12 height 12
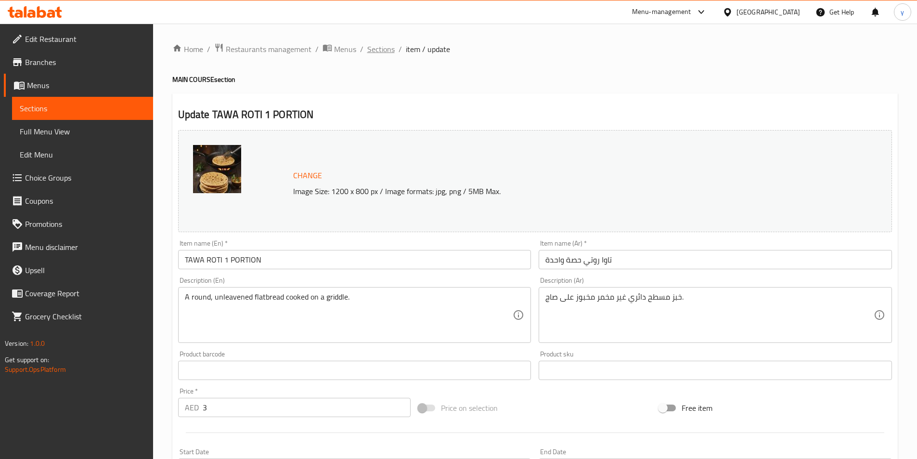
click at [378, 55] on span "Sections" at bounding box center [380, 49] width 27 height 12
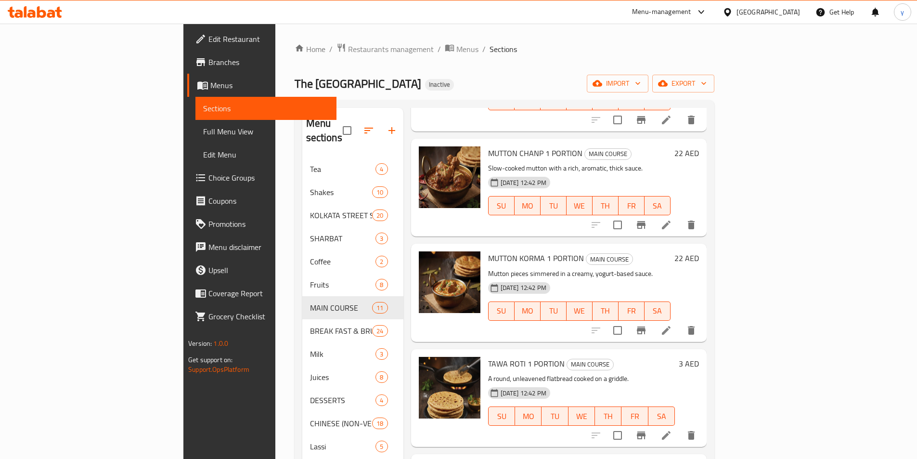
scroll to position [674, 0]
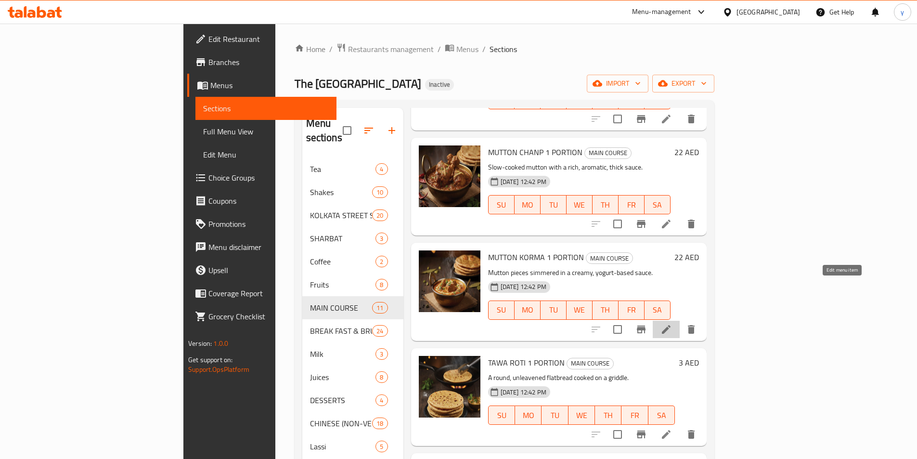
click at [672, 324] on icon at bounding box center [667, 330] width 12 height 12
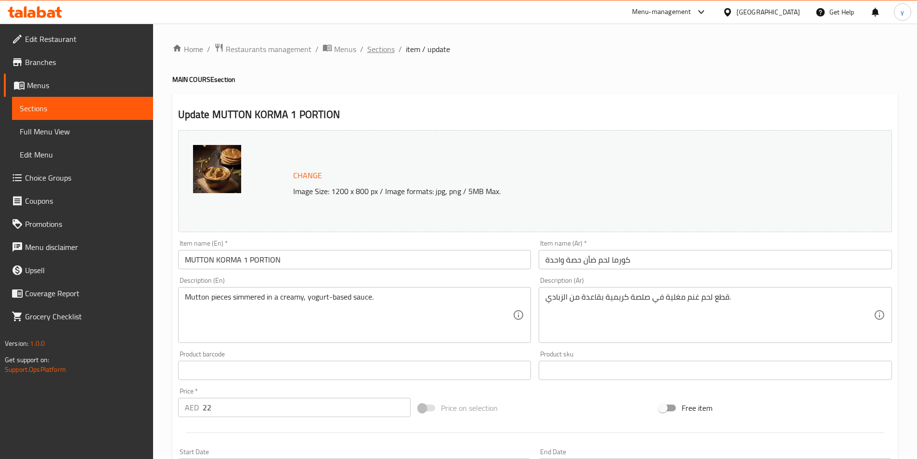
click at [389, 55] on span "Sections" at bounding box center [380, 49] width 27 height 12
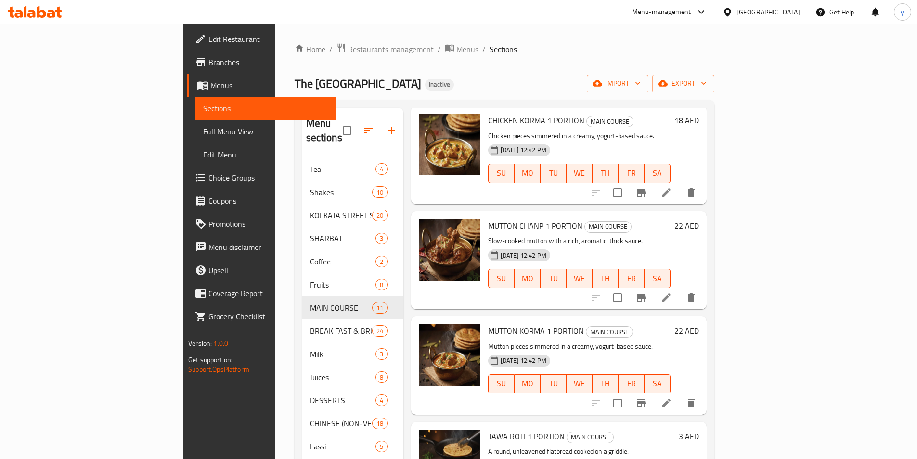
scroll to position [578, 0]
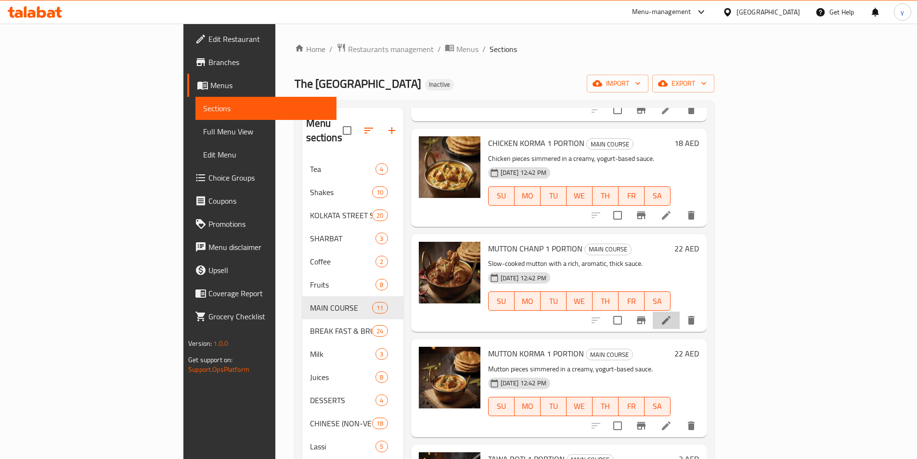
click at [680, 312] on li at bounding box center [666, 320] width 27 height 17
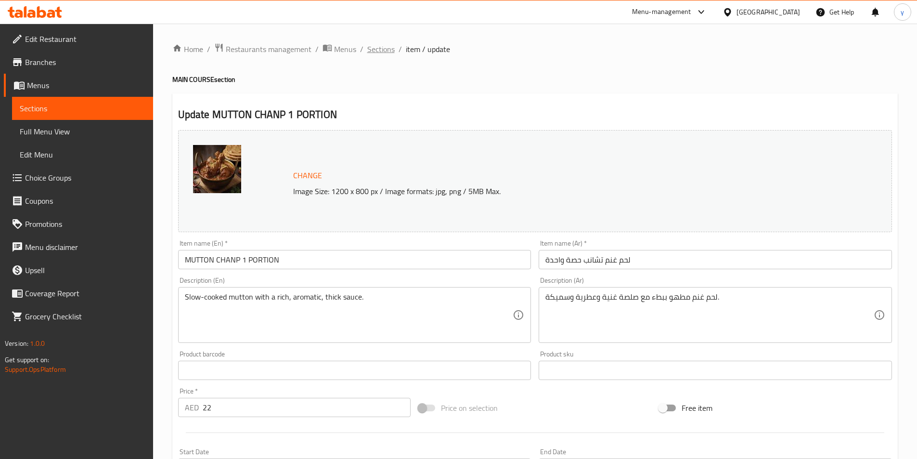
click at [378, 52] on span "Sections" at bounding box center [380, 49] width 27 height 12
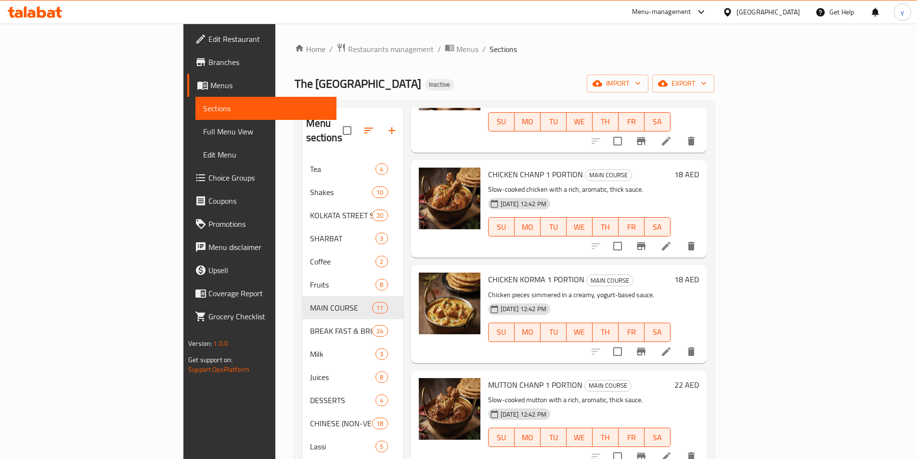
scroll to position [482, 0]
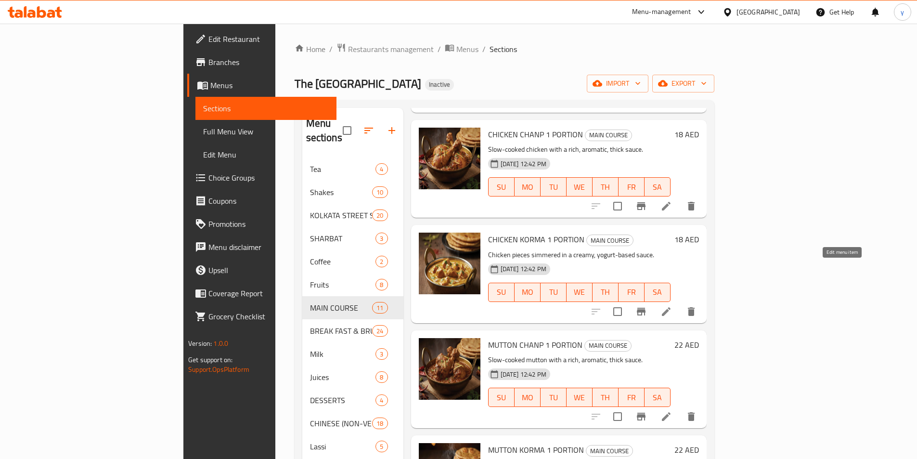
click at [672, 306] on icon at bounding box center [667, 312] width 12 height 12
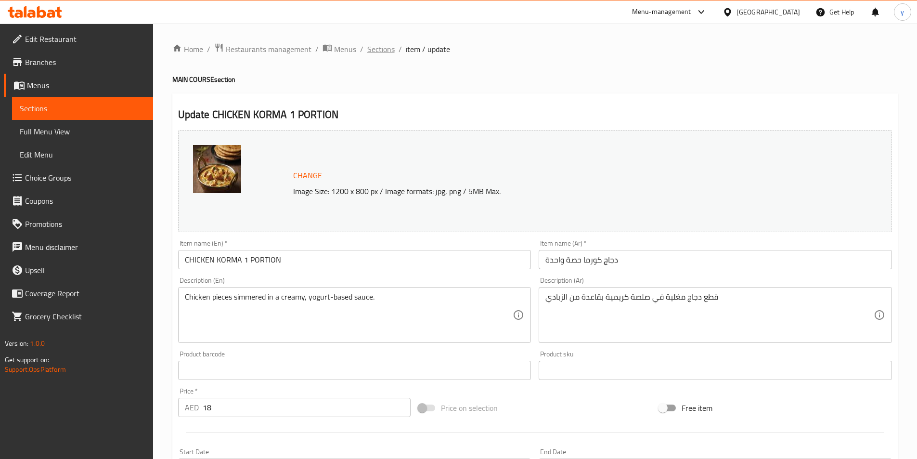
click at [381, 46] on span "Sections" at bounding box center [380, 49] width 27 height 12
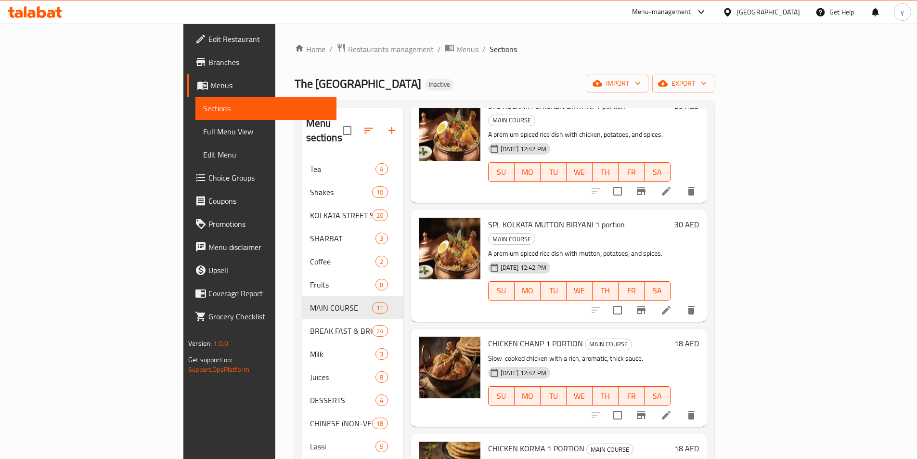
scroll to position [289, 0]
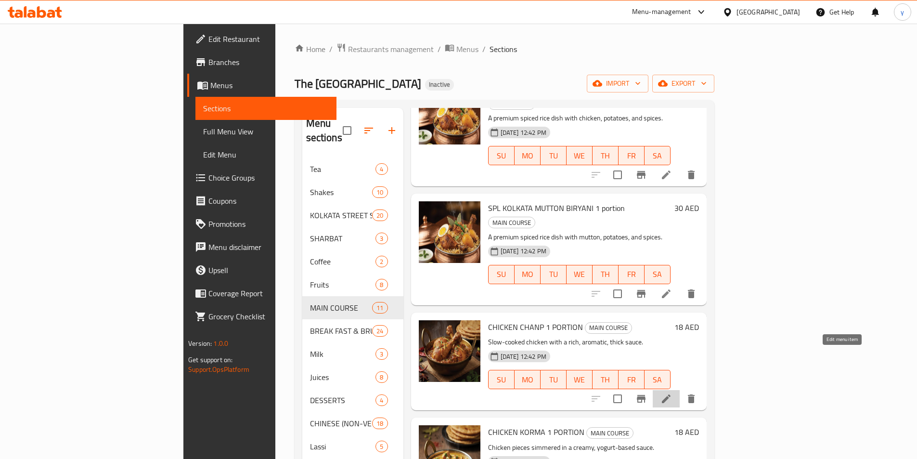
click at [672, 393] on icon at bounding box center [667, 399] width 12 height 12
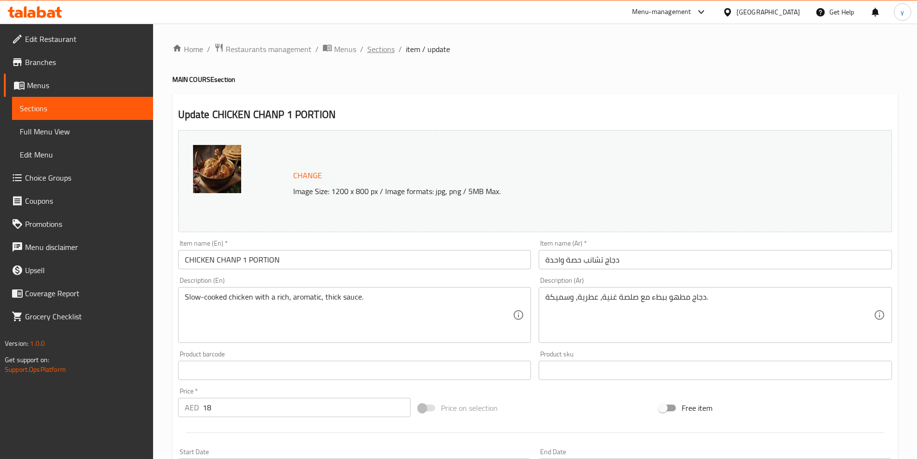
click at [375, 50] on span "Sections" at bounding box center [380, 49] width 27 height 12
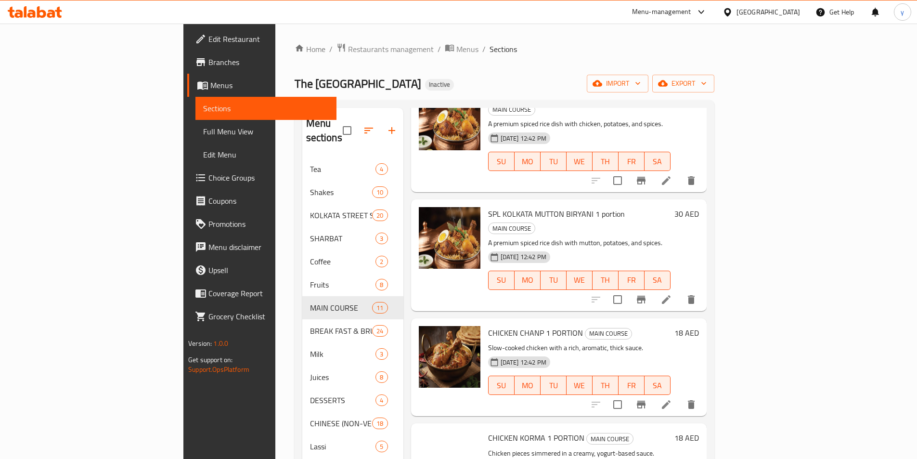
scroll to position [289, 0]
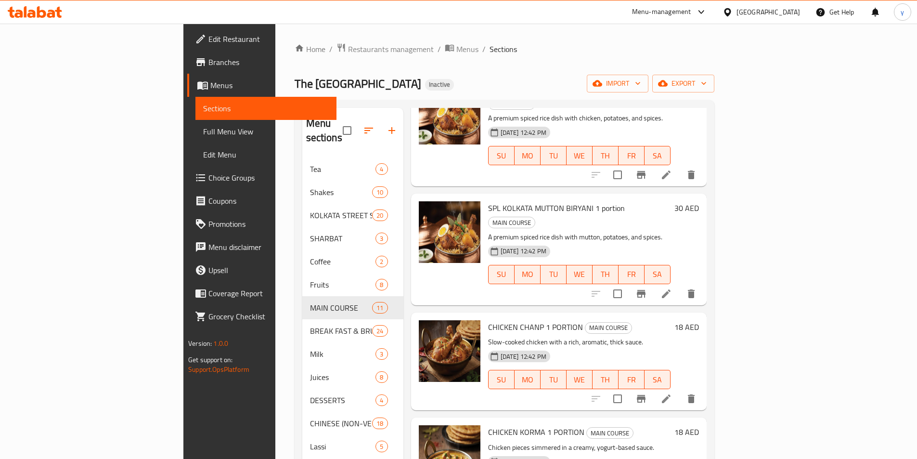
click at [671, 289] on icon at bounding box center [666, 293] width 9 height 9
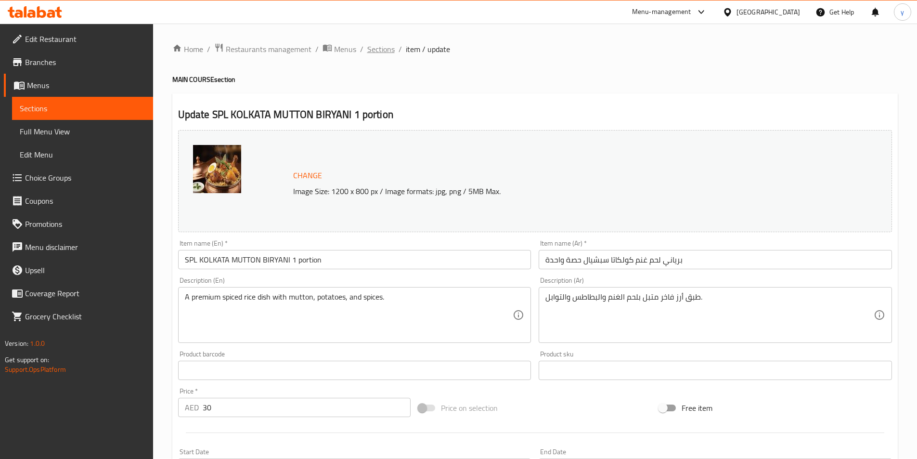
click at [380, 52] on span "Sections" at bounding box center [380, 49] width 27 height 12
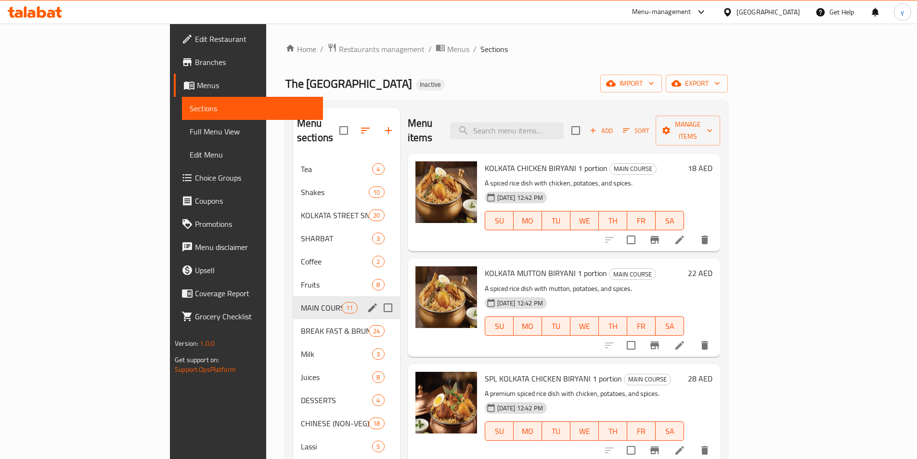
click at [301, 302] on span "MAIN COURSE" at bounding box center [321, 308] width 41 height 12
click at [367, 302] on icon "edit" at bounding box center [373, 308] width 12 height 12
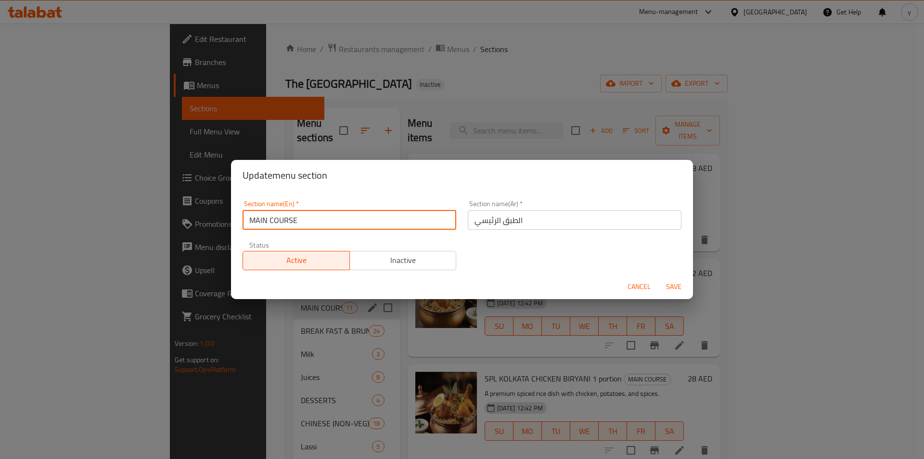
drag, startPoint x: 342, startPoint y: 217, endPoint x: 248, endPoint y: 218, distance: 93.9
click at [248, 218] on input "MAIN COURSE" at bounding box center [350, 219] width 214 height 19
click at [496, 55] on div "Update menu section Section name(En)   * MAIN COURSE Section name(En) * Section…" at bounding box center [462, 229] width 924 height 459
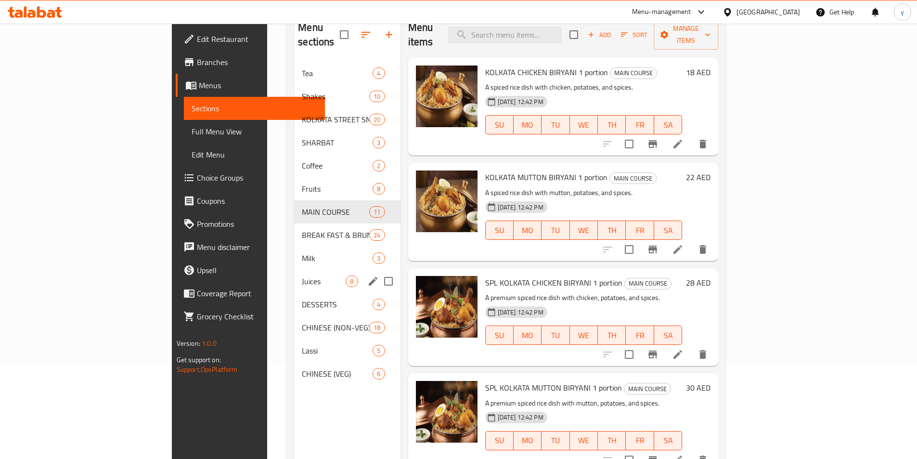
scroll to position [96, 0]
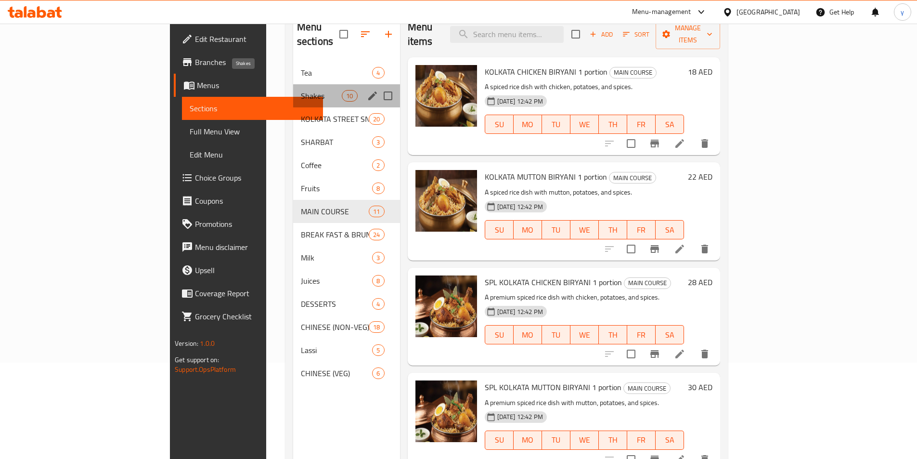
click at [301, 90] on span "Shakes" at bounding box center [321, 96] width 41 height 12
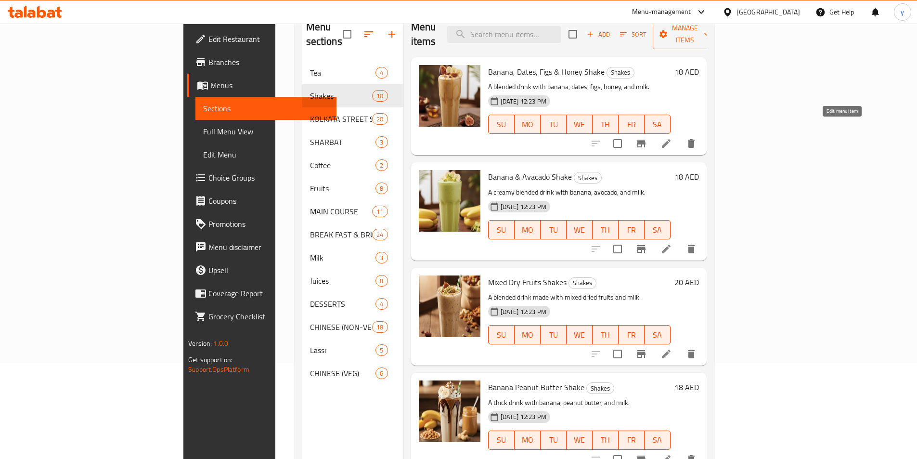
click at [671, 139] on icon at bounding box center [666, 143] width 9 height 9
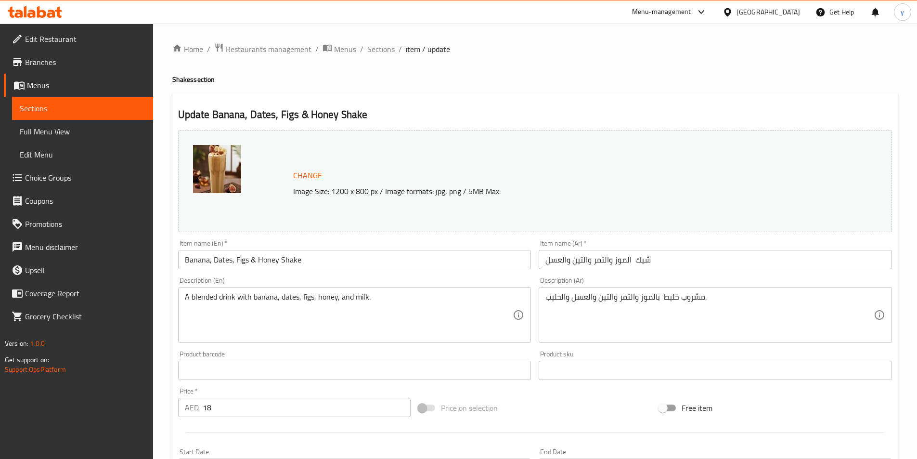
click at [417, 269] on input "Banana, Dates, Figs & Honey Shake" at bounding box center [354, 259] width 353 height 19
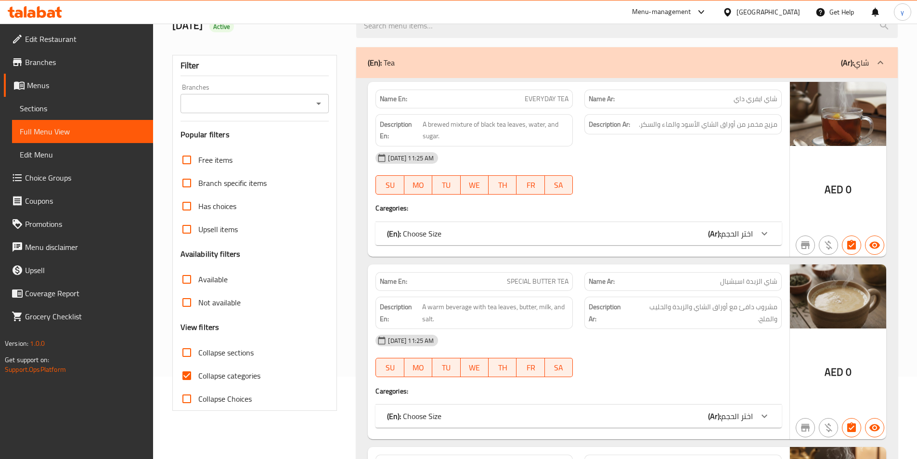
scroll to position [96, 0]
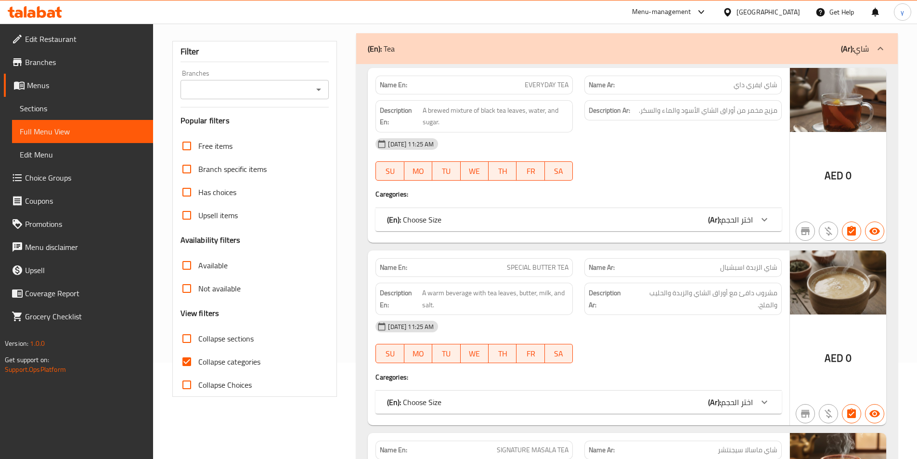
drag, startPoint x: 186, startPoint y: 363, endPoint x: 646, endPoint y: 185, distance: 492.5
click at [186, 363] on input "Collapse categories" at bounding box center [186, 361] width 23 height 23
checkbox input "false"
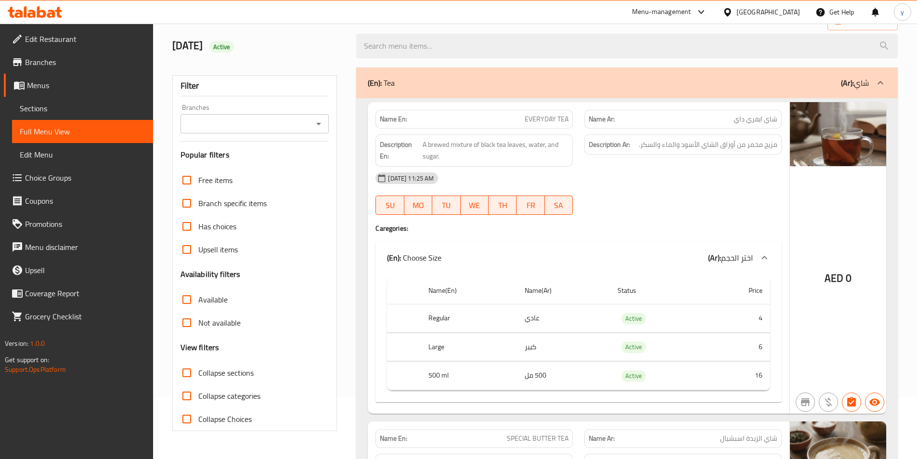
scroll to position [0, 0]
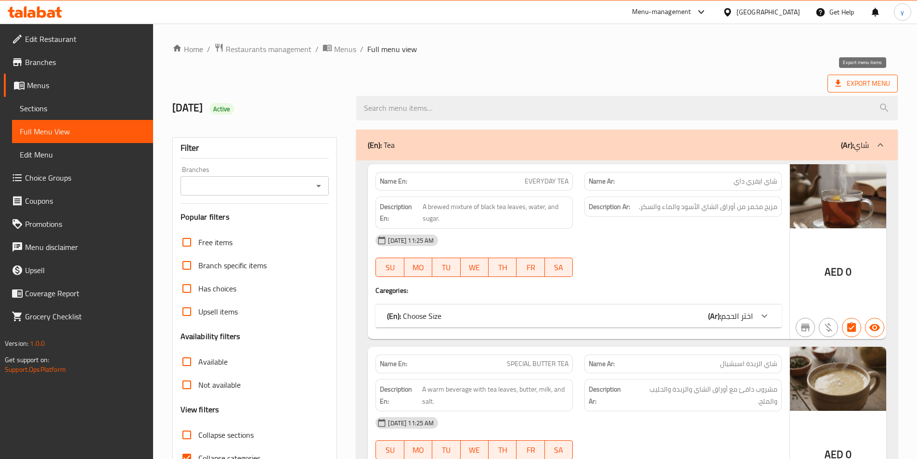
click at [875, 78] on span "Export Menu" at bounding box center [862, 84] width 55 height 12
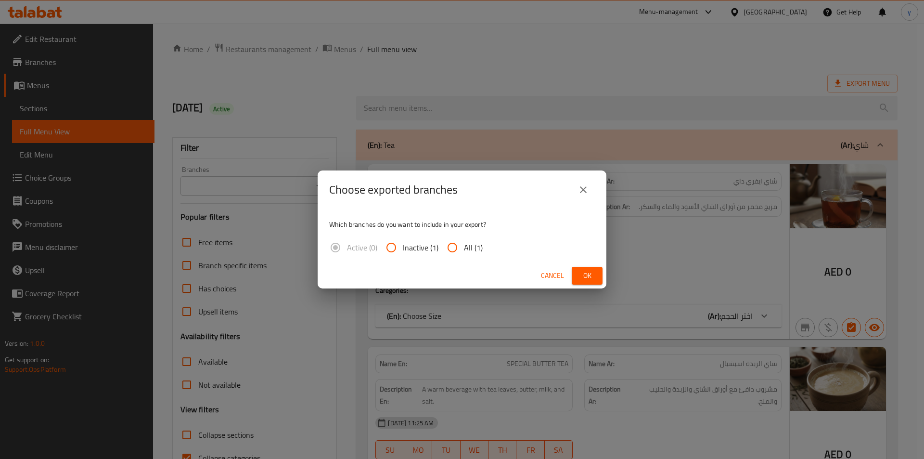
click at [456, 250] on input "All (1)" at bounding box center [452, 247] width 23 height 23
radio input "true"
click at [590, 274] on span "Ok" at bounding box center [587, 276] width 15 height 12
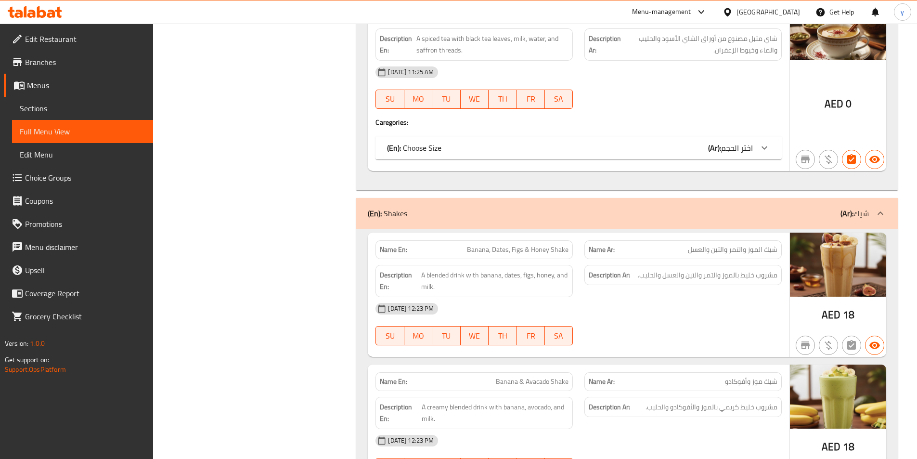
scroll to position [770, 0]
